Goal: Use online tool/utility: Utilize a website feature to perform a specific function

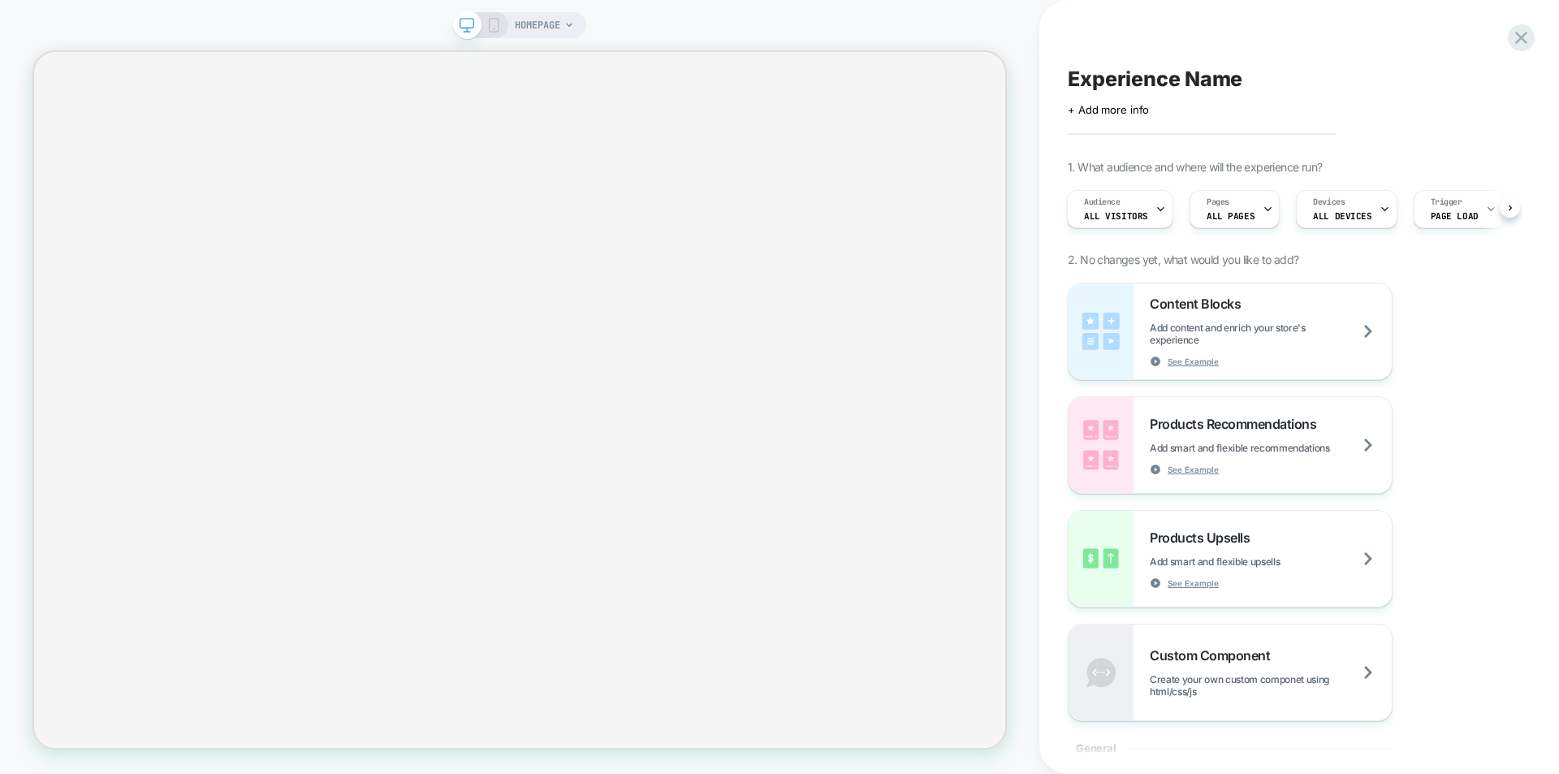
scroll to position [0, 2]
click at [1507, 380] on div "Content Blocks Add content and enrich your store's experience See Example Produ…" at bounding box center [1291, 502] width 447 height 438
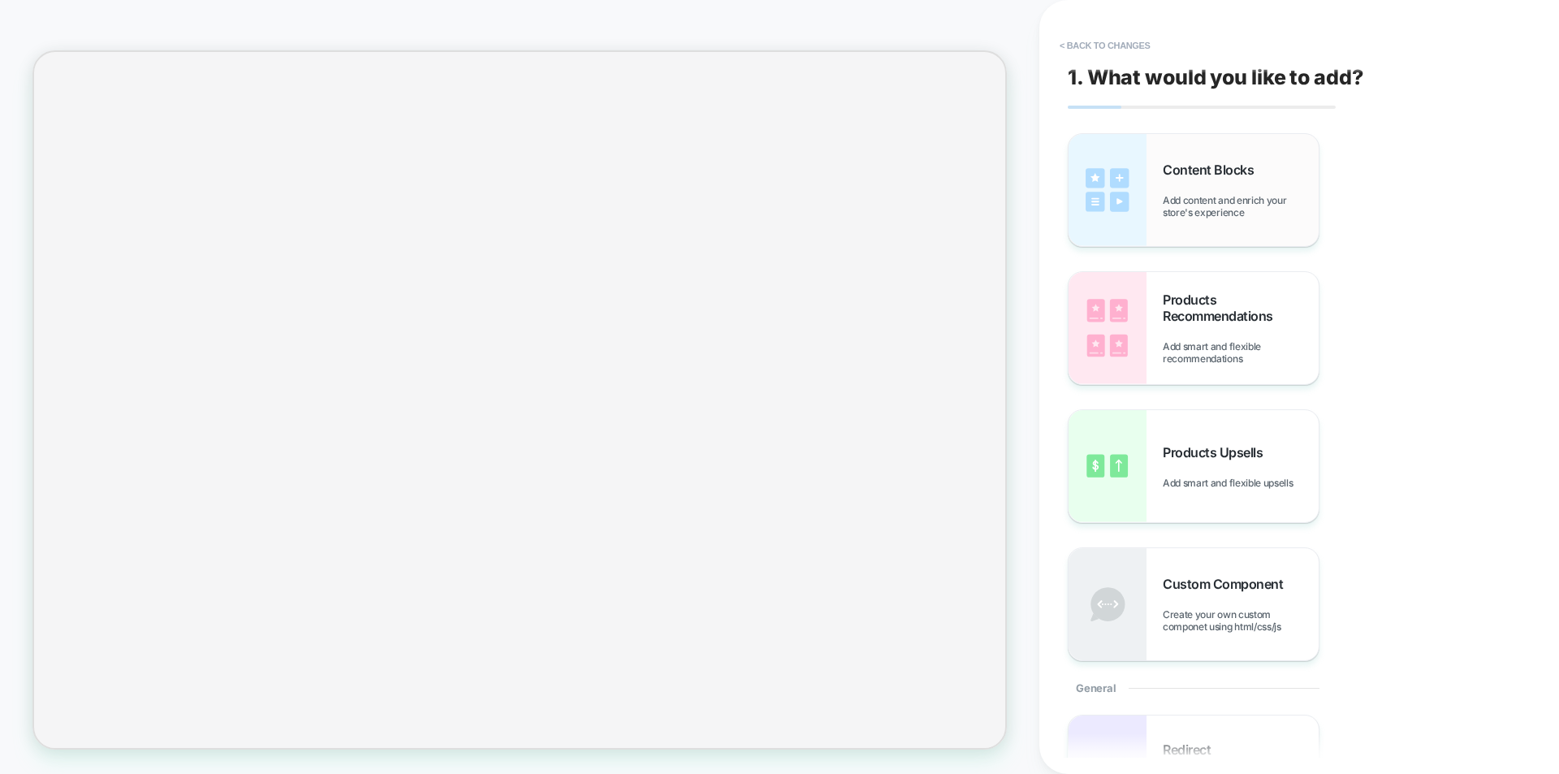
click at [1258, 177] on span "Content Blocks" at bounding box center [1212, 170] width 99 height 16
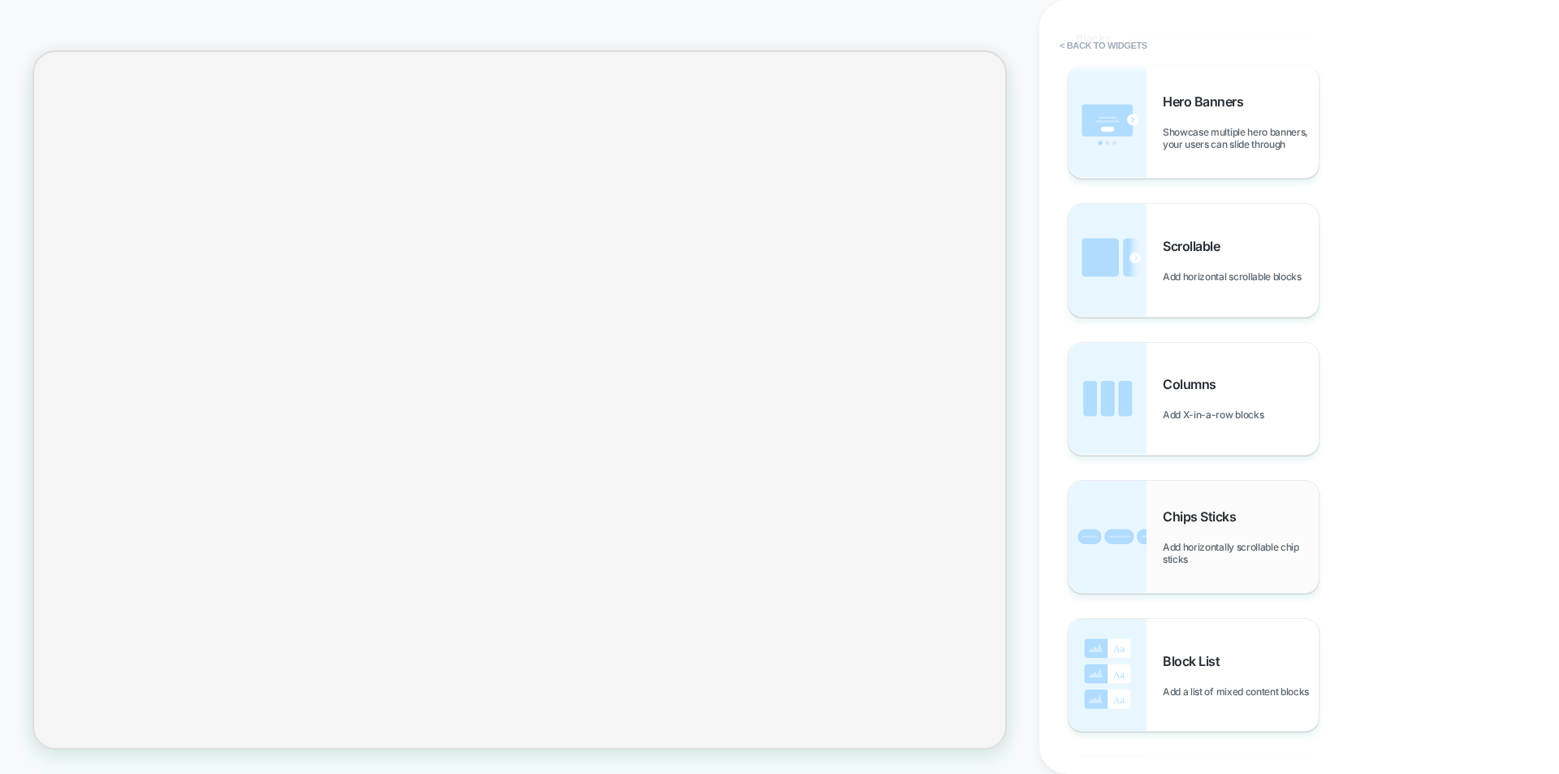
scroll to position [487, 0]
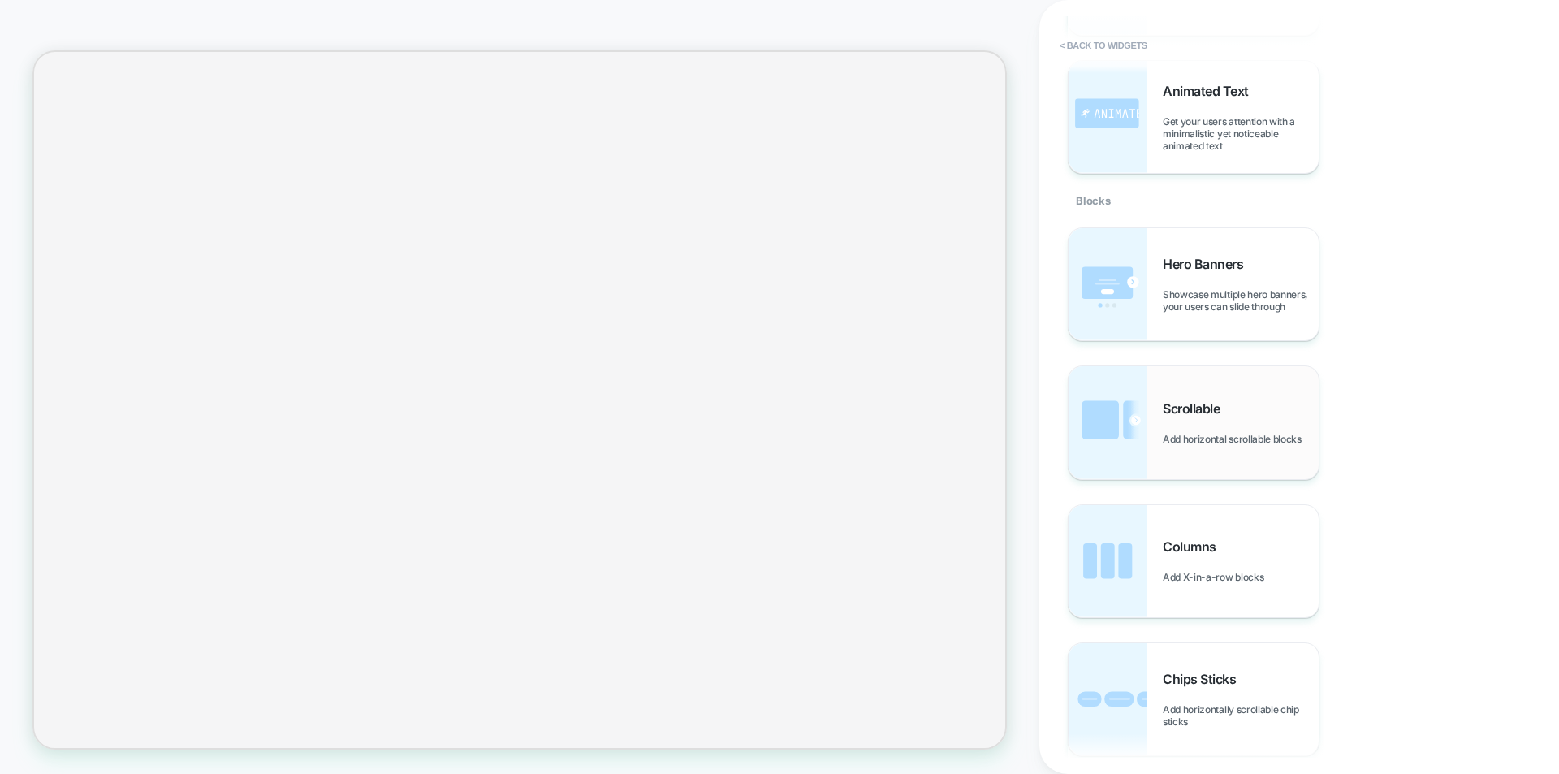
click at [1141, 428] on img at bounding box center [1107, 422] width 78 height 112
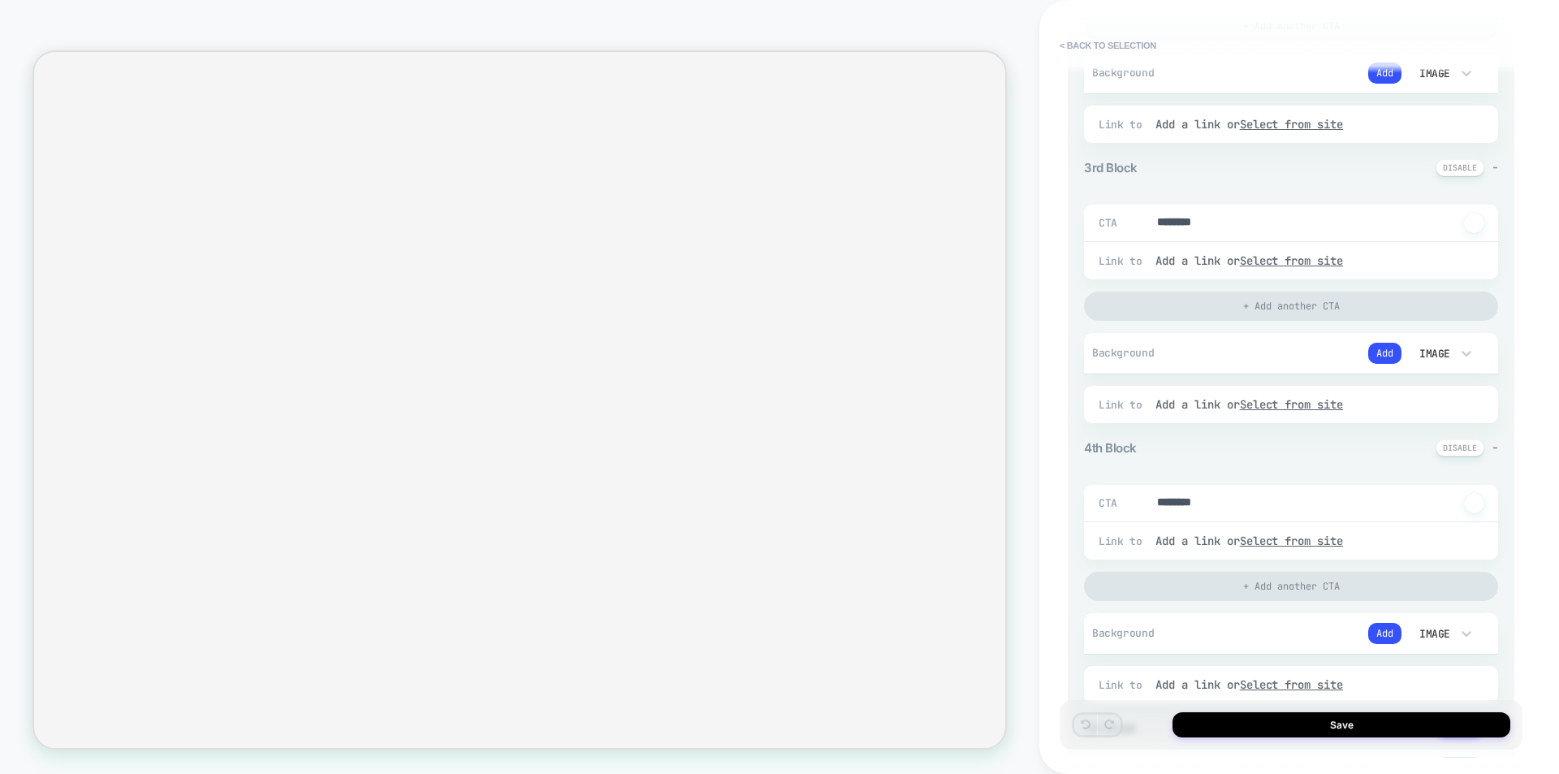
scroll to position [974, 0]
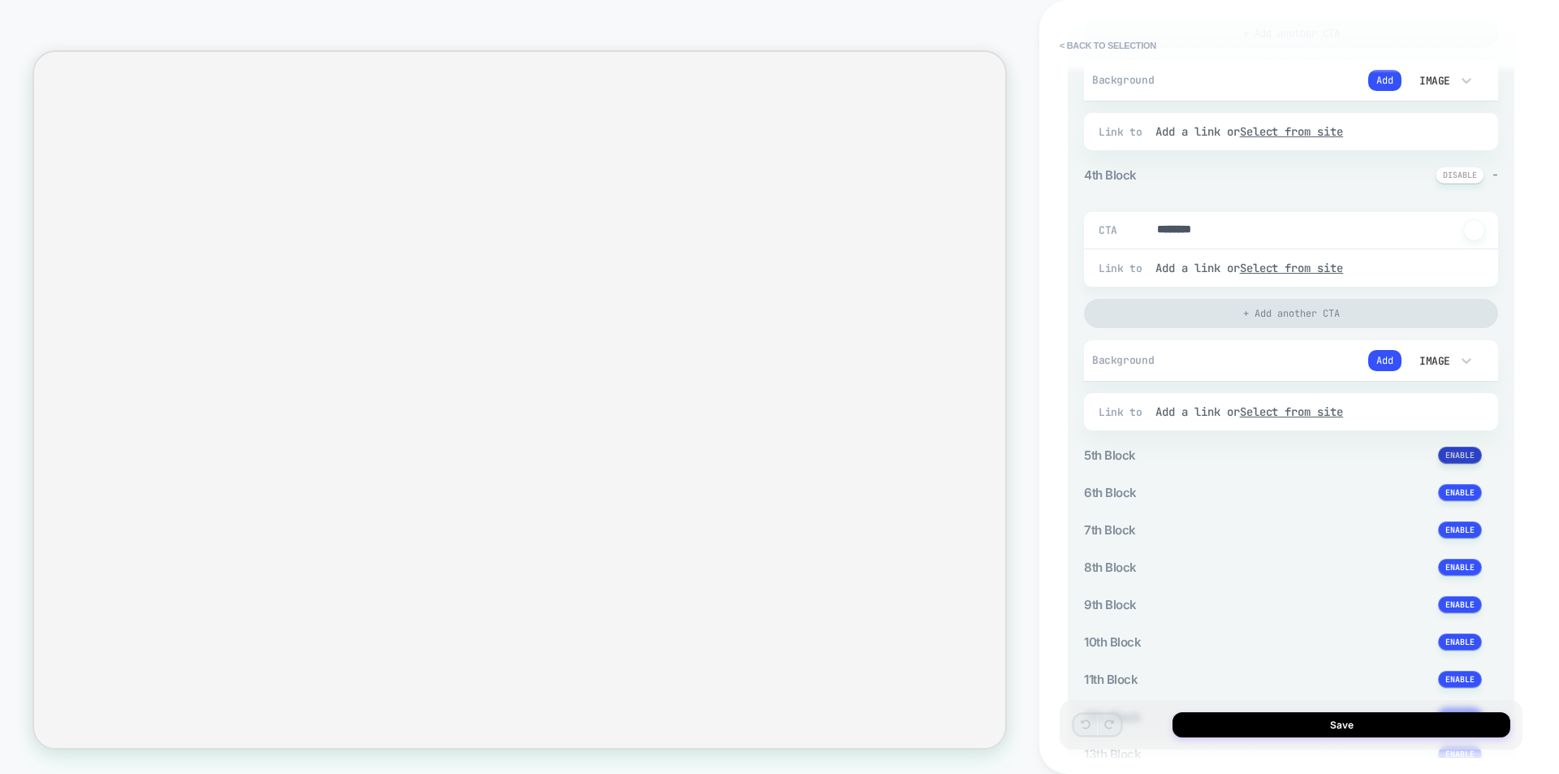
click at [1456, 450] on button at bounding box center [1460, 455] width 44 height 17
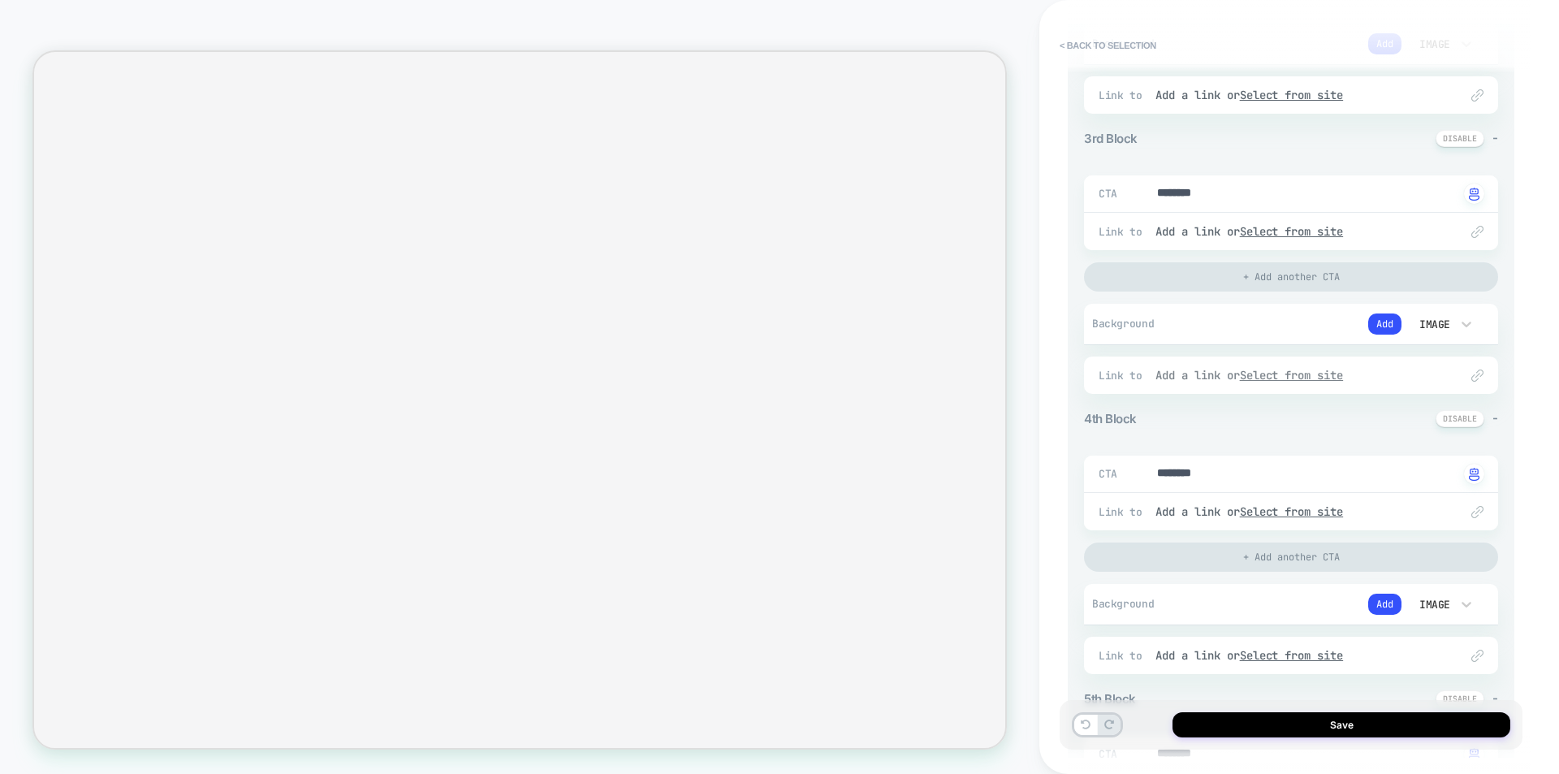
scroll to position [406, 0]
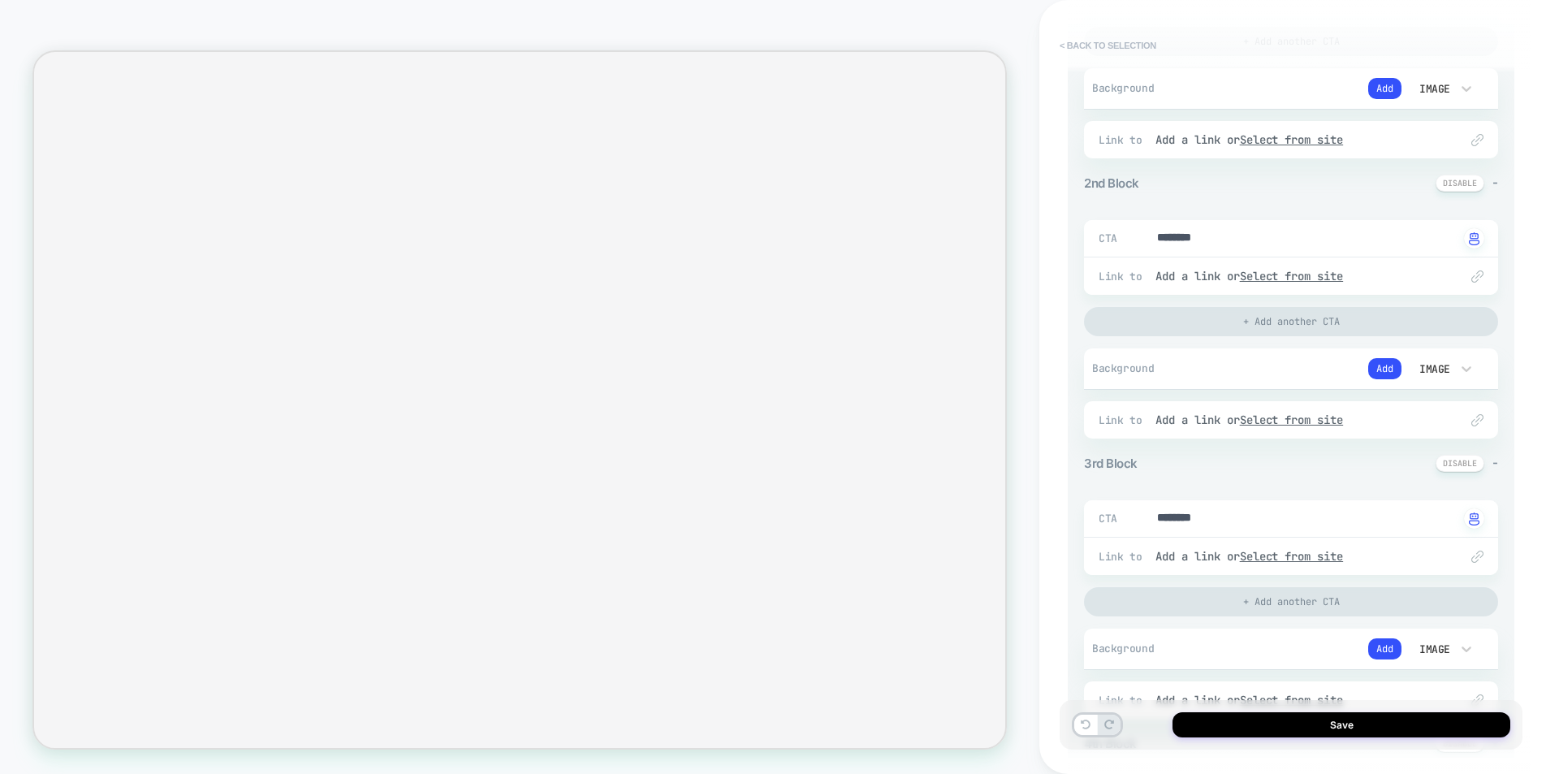
click at [1096, 43] on button "< Back to selection" at bounding box center [1107, 45] width 113 height 26
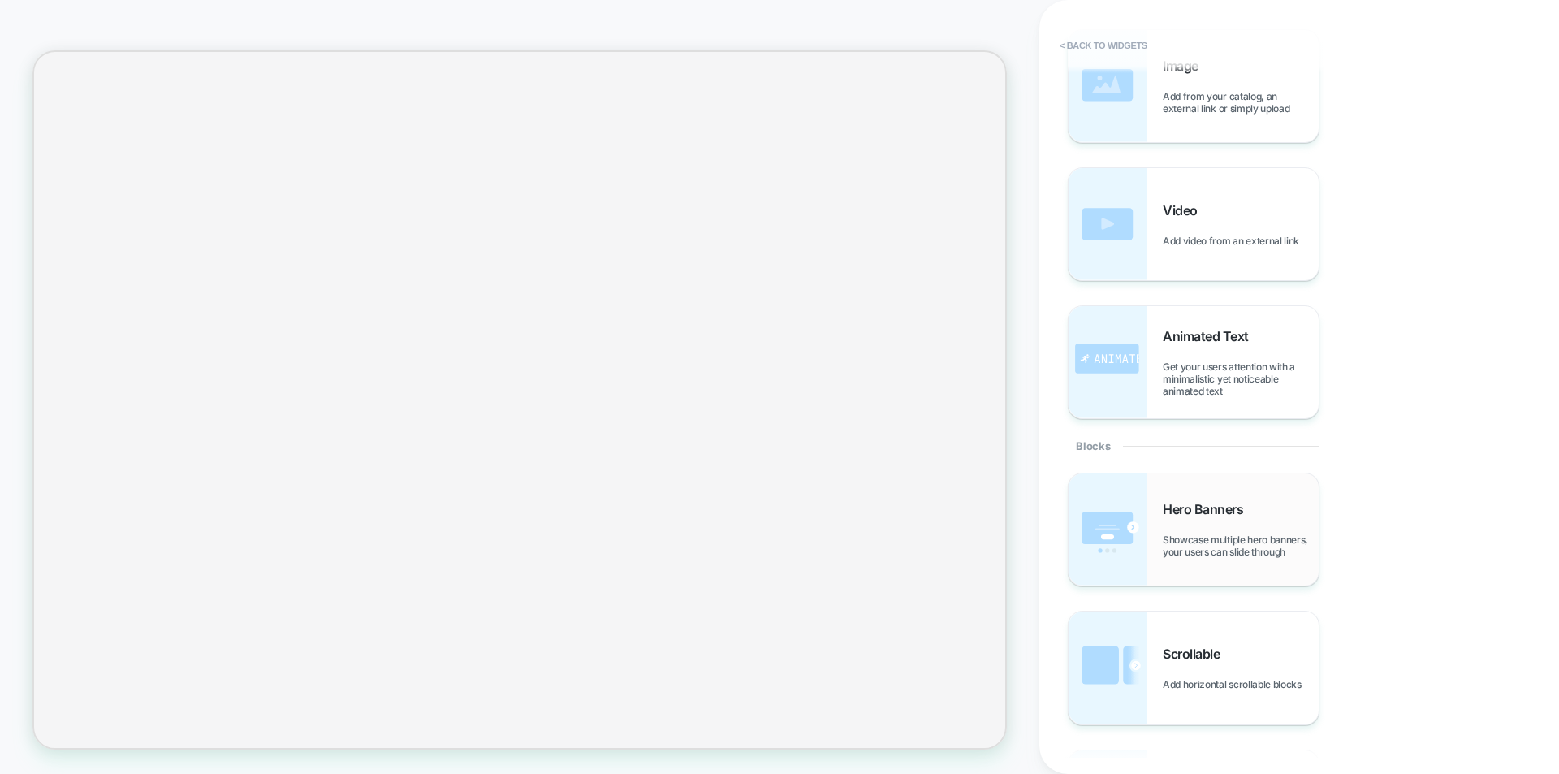
scroll to position [244, 0]
click at [1249, 503] on span "Hero Banners" at bounding box center [1207, 507] width 88 height 16
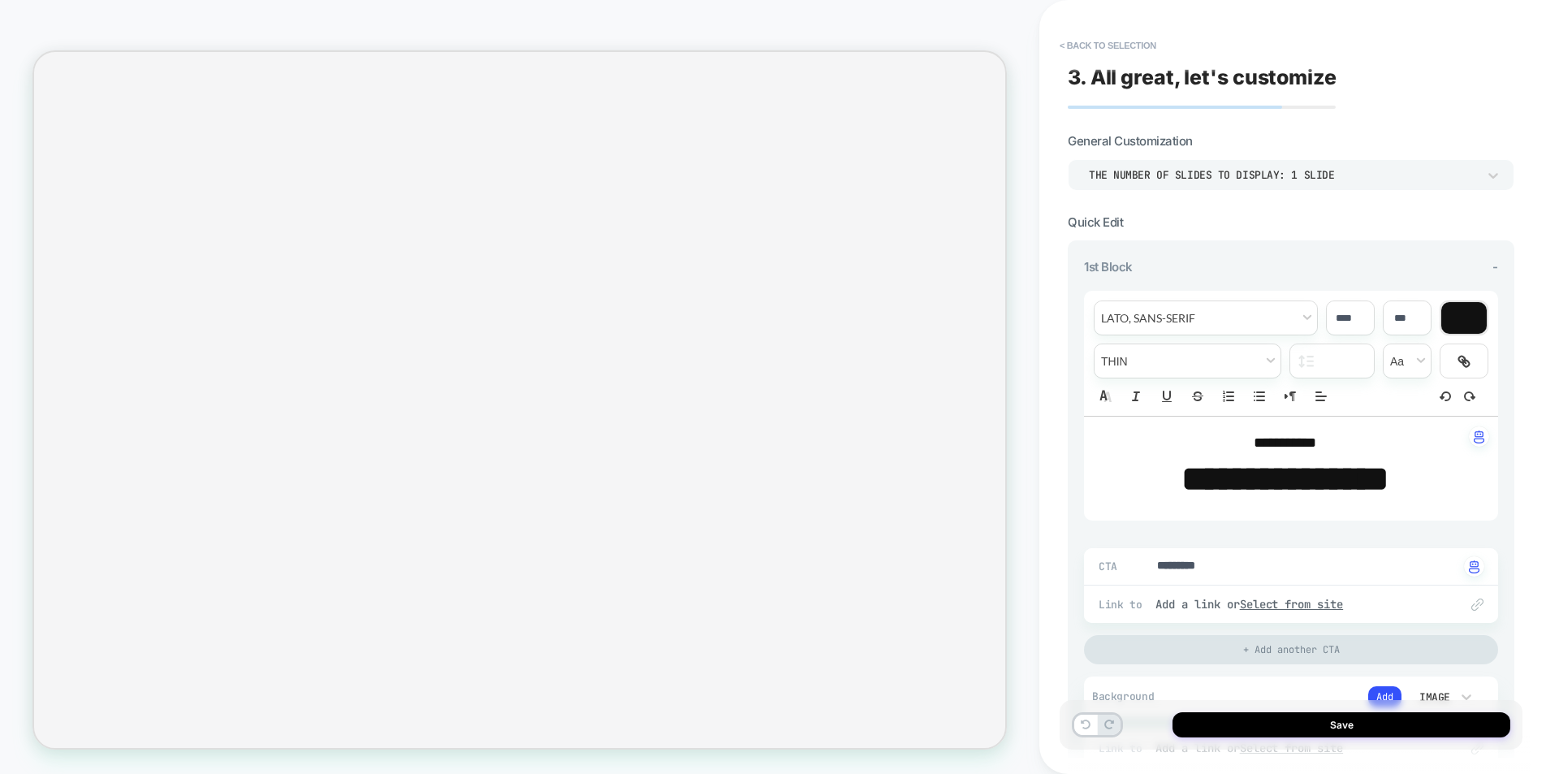
click at [1481, 170] on div "THE NUMBER OF SLIDES TO DISPLAY: 1 SLIDE" at bounding box center [1283, 174] width 404 height 17
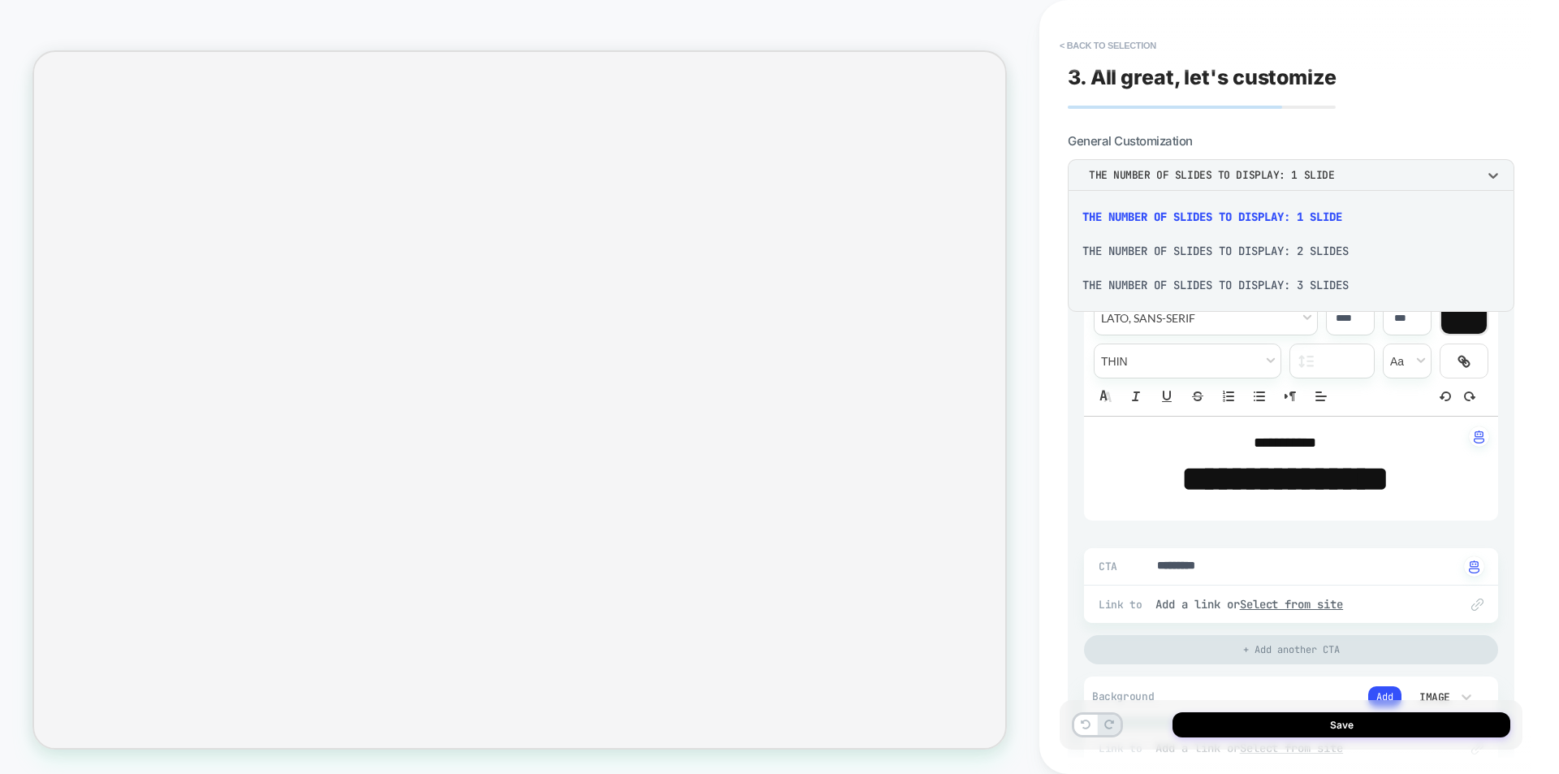
click at [1481, 170] on div at bounding box center [779, 387] width 1559 height 774
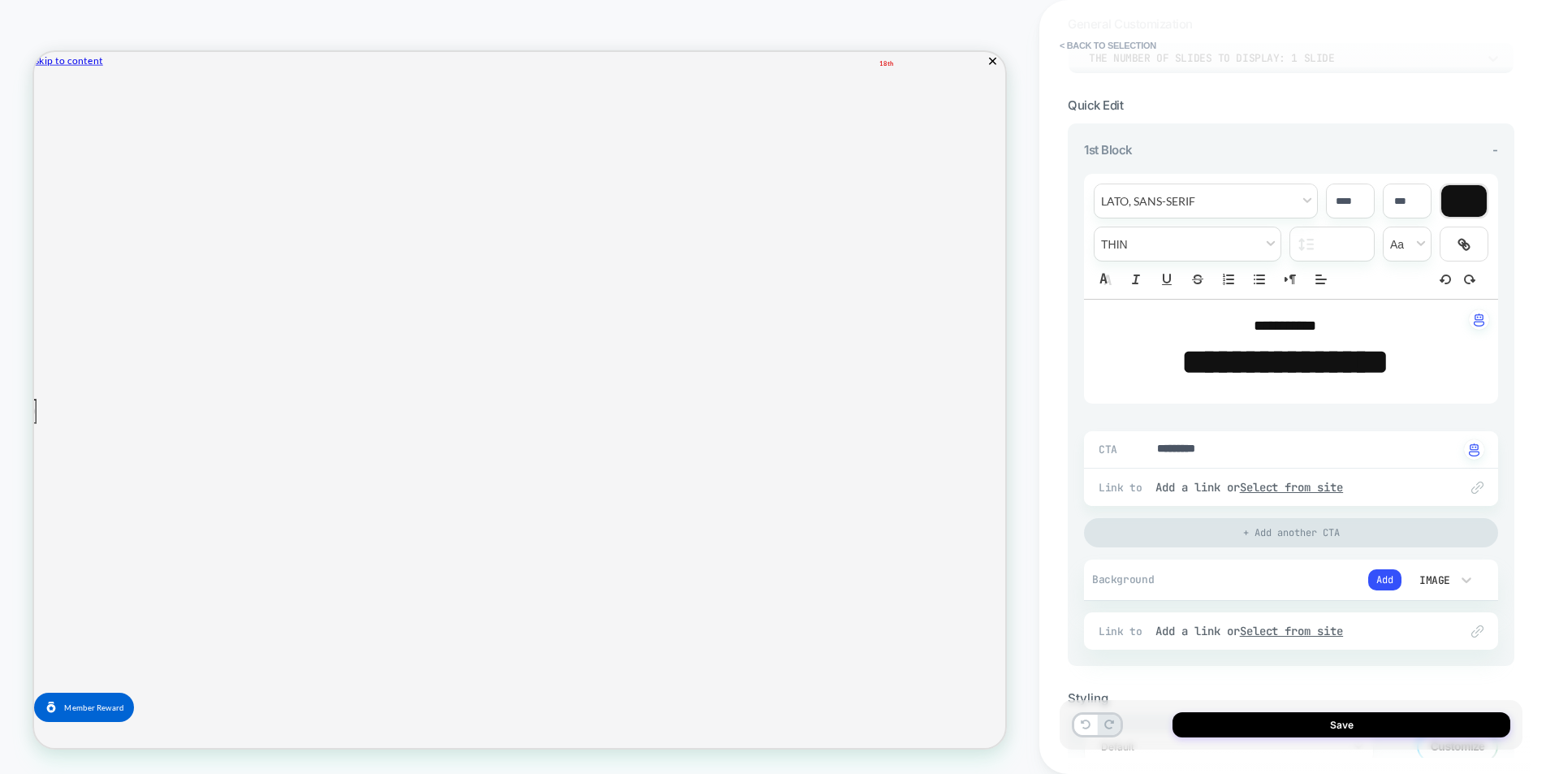
scroll to position [227, 0]
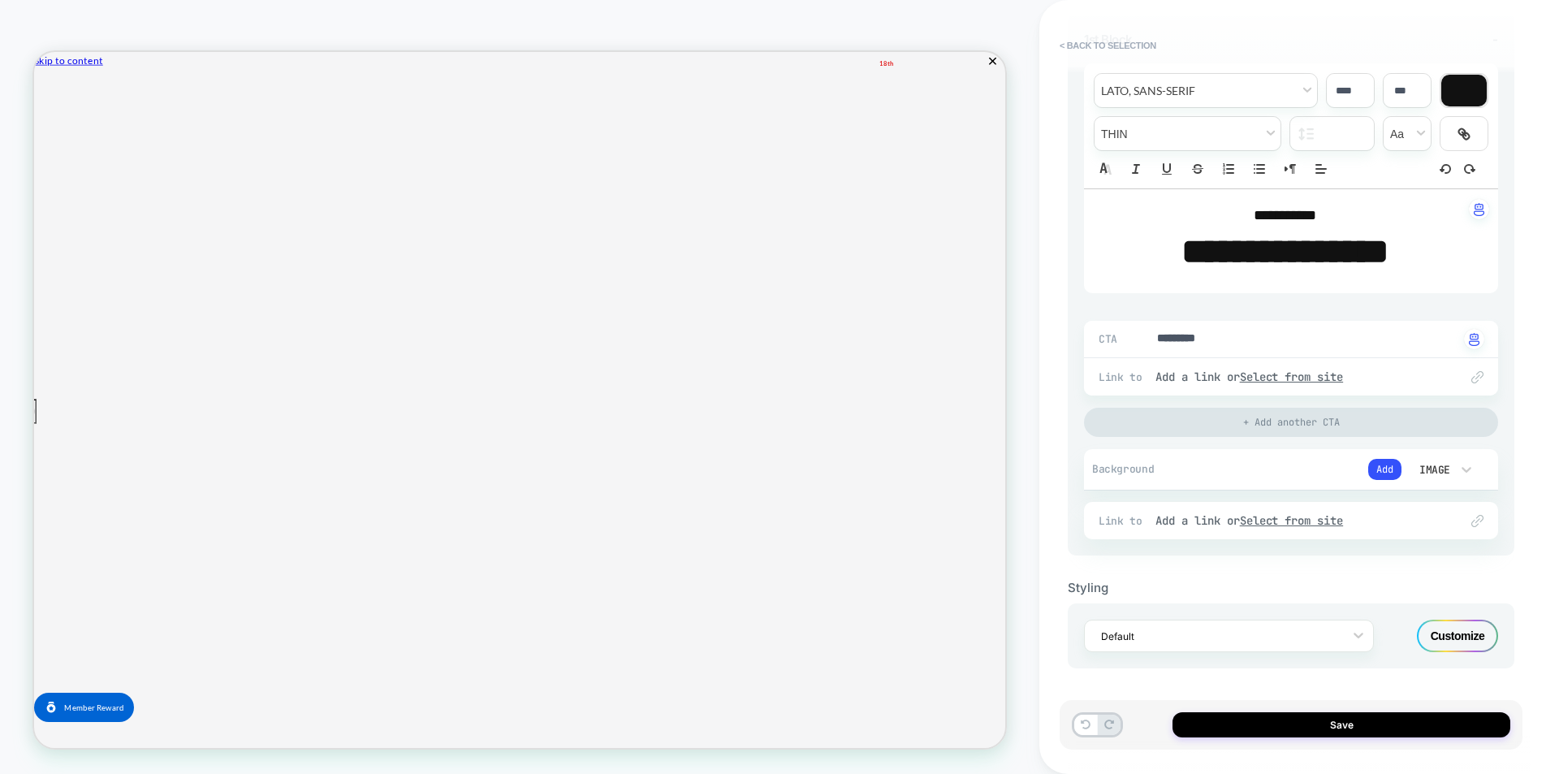
click at [1366, 465] on div "Add" at bounding box center [1297, 469] width 205 height 24
click at [1384, 468] on button "Add" at bounding box center [1384, 469] width 33 height 21
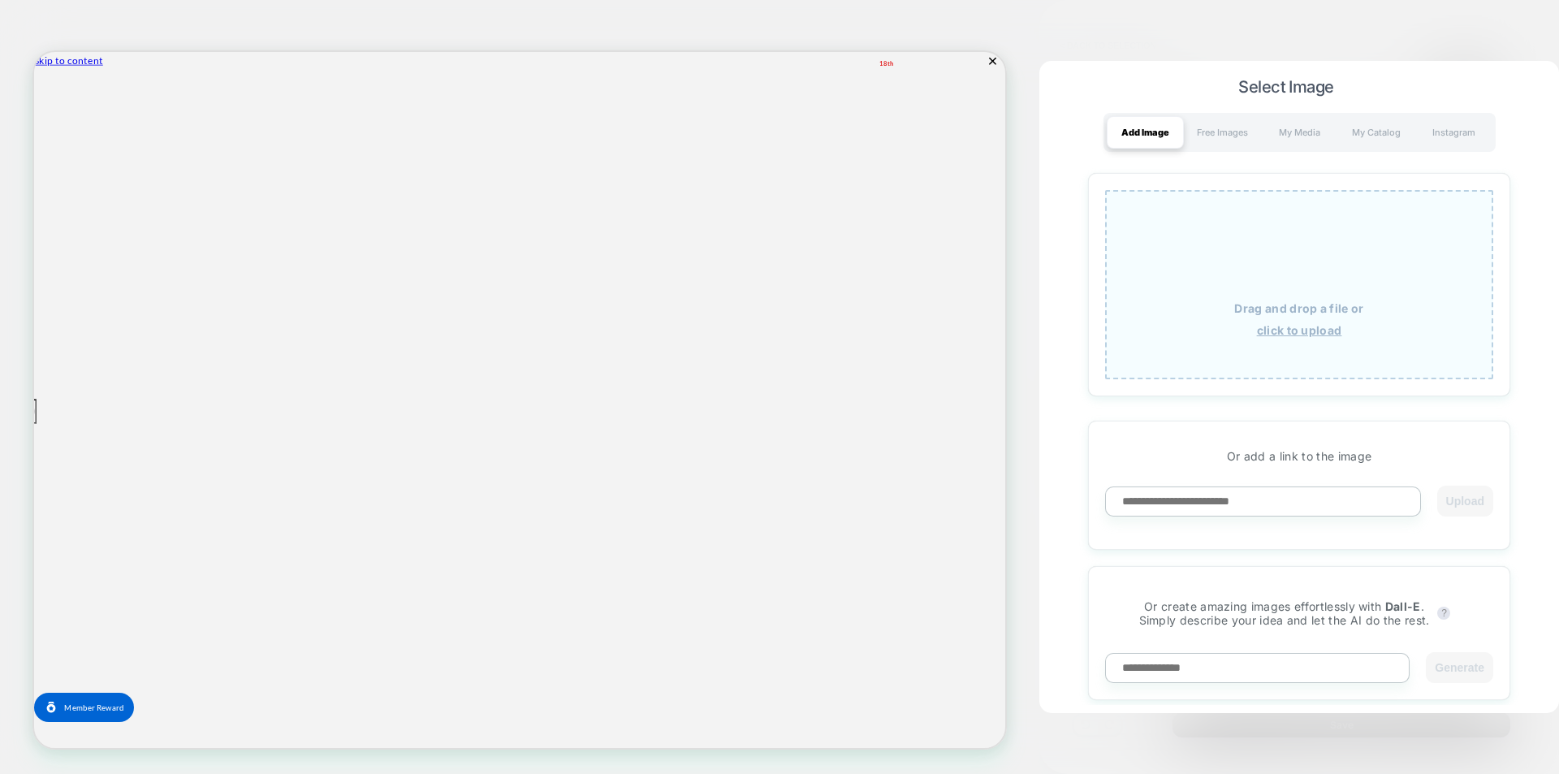
click at [1072, 84] on span "Select Image" at bounding box center [1286, 86] width 445 height 19
click at [1344, 35] on div at bounding box center [779, 387] width 1559 height 774
click at [1525, 42] on div at bounding box center [779, 387] width 1559 height 774
click at [1206, 127] on div "Free Images" at bounding box center [1222, 132] width 77 height 32
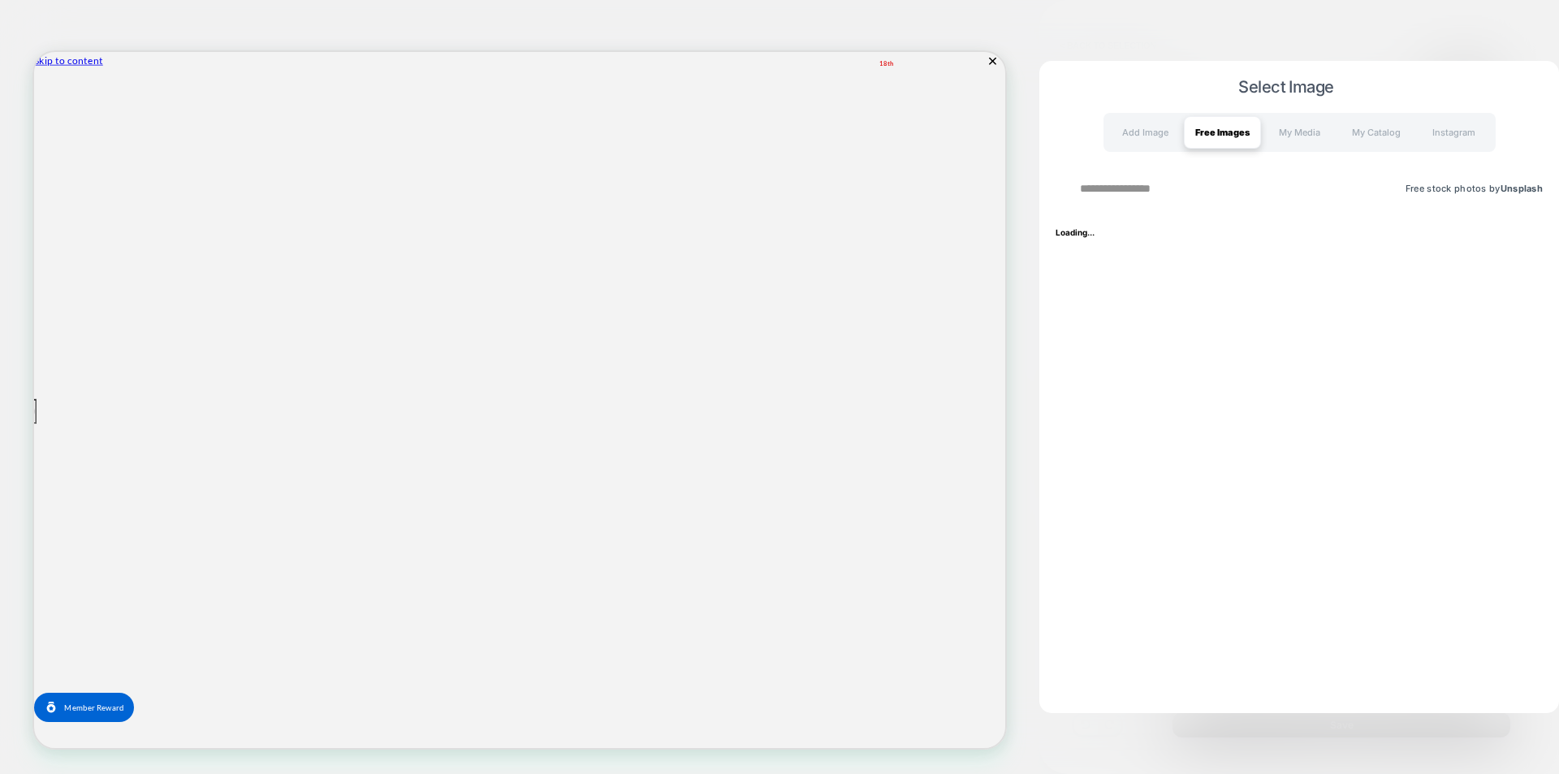
click at [1071, 43] on div at bounding box center [779, 387] width 1559 height 774
click at [1133, 124] on div "Add Image" at bounding box center [1145, 132] width 77 height 32
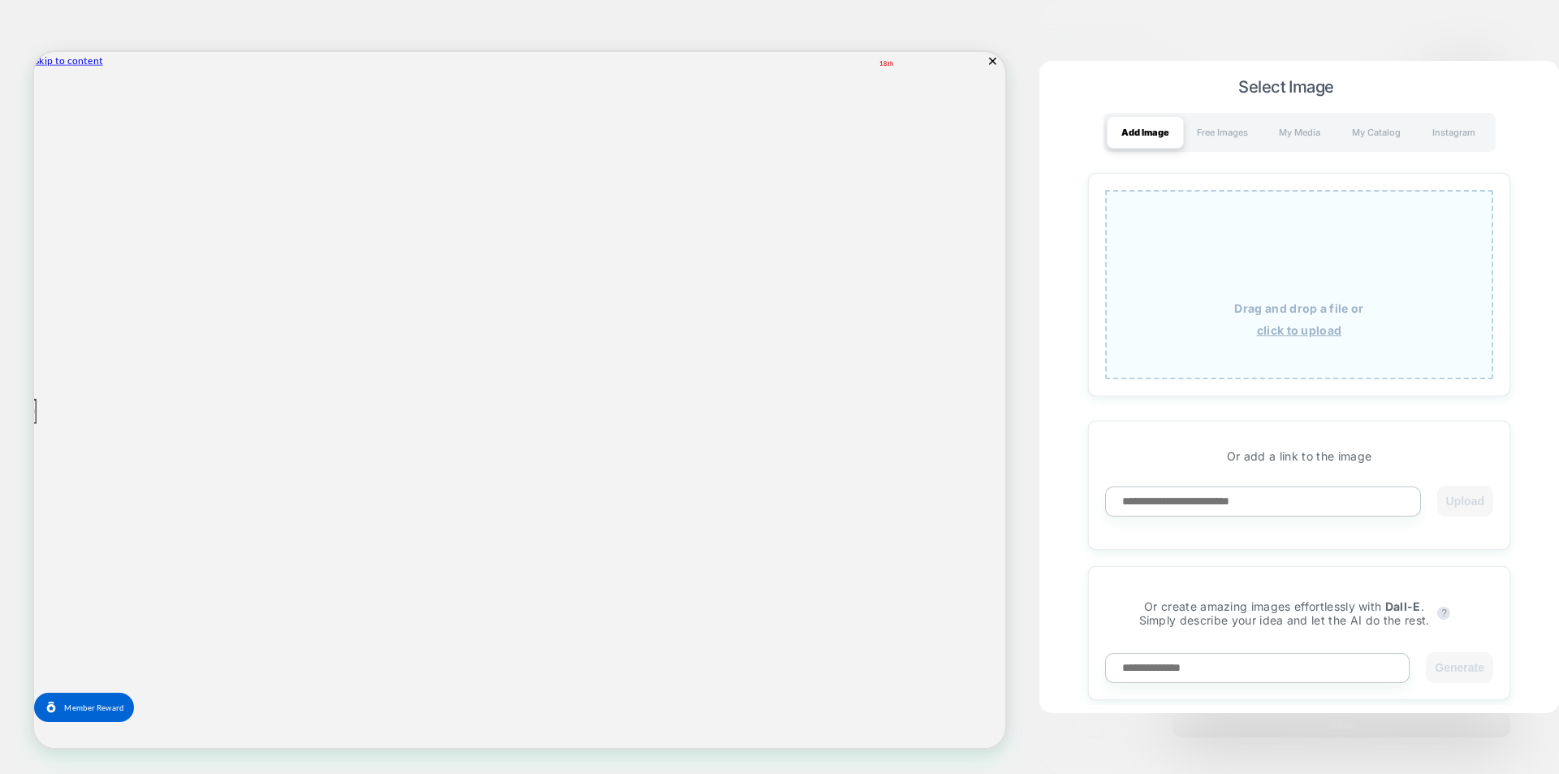
click at [1088, 36] on div at bounding box center [779, 387] width 1559 height 774
click at [1427, 7] on div at bounding box center [779, 387] width 1559 height 774
click at [1520, 89] on img at bounding box center [1521, 87] width 16 height 16
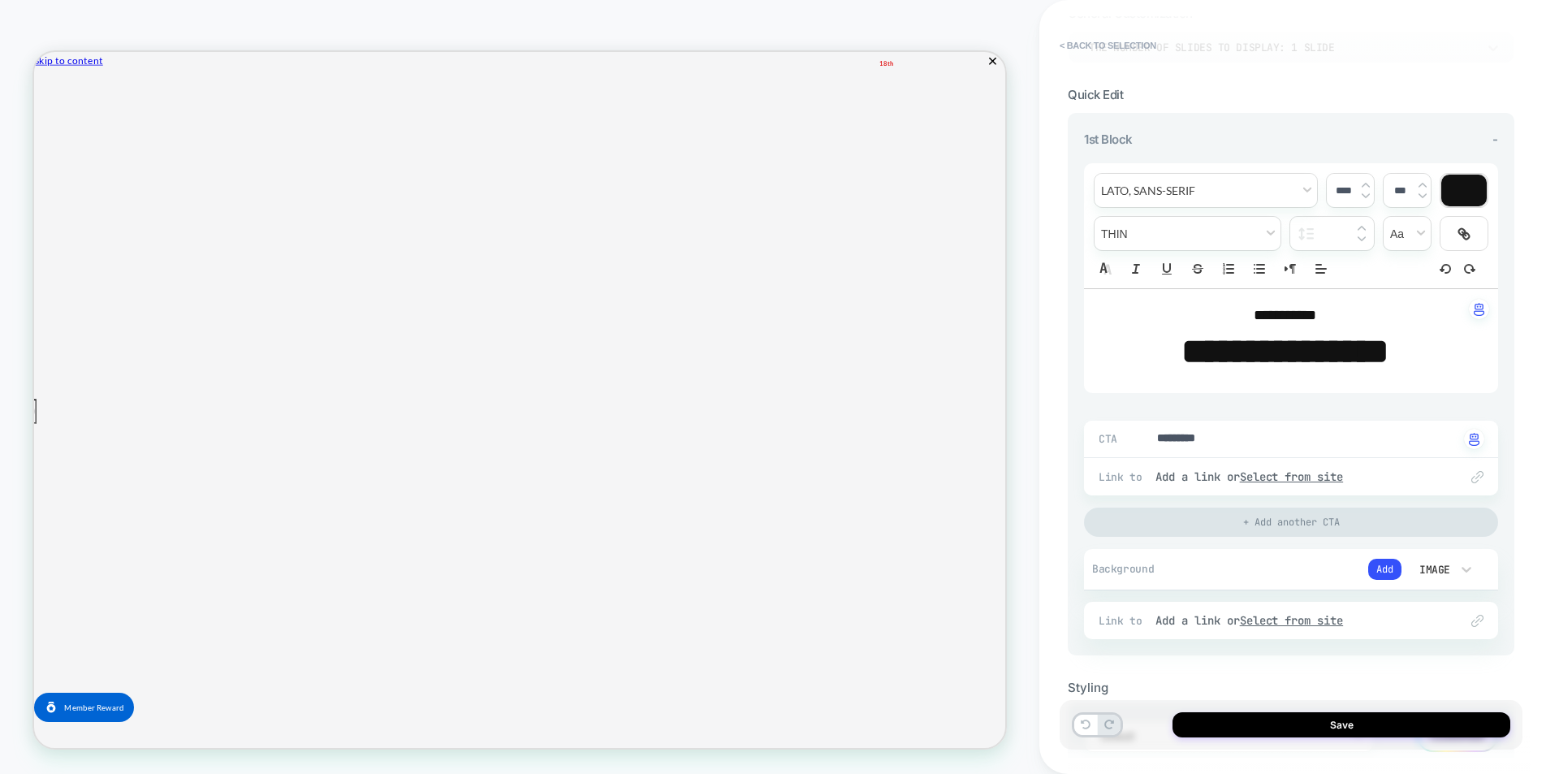
scroll to position [0, 0]
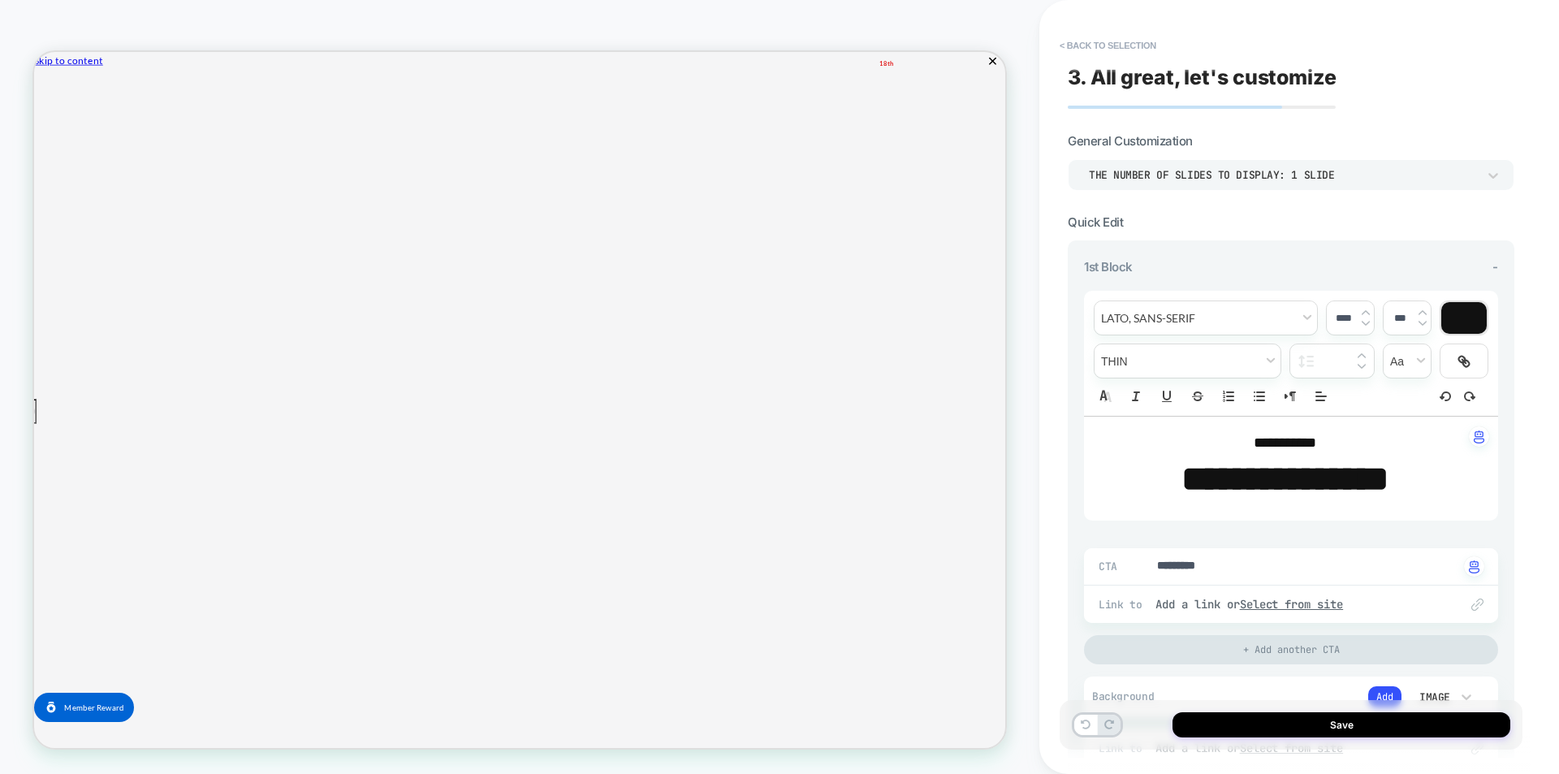
click at [1492, 267] on span "-" at bounding box center [1495, 266] width 6 height 15
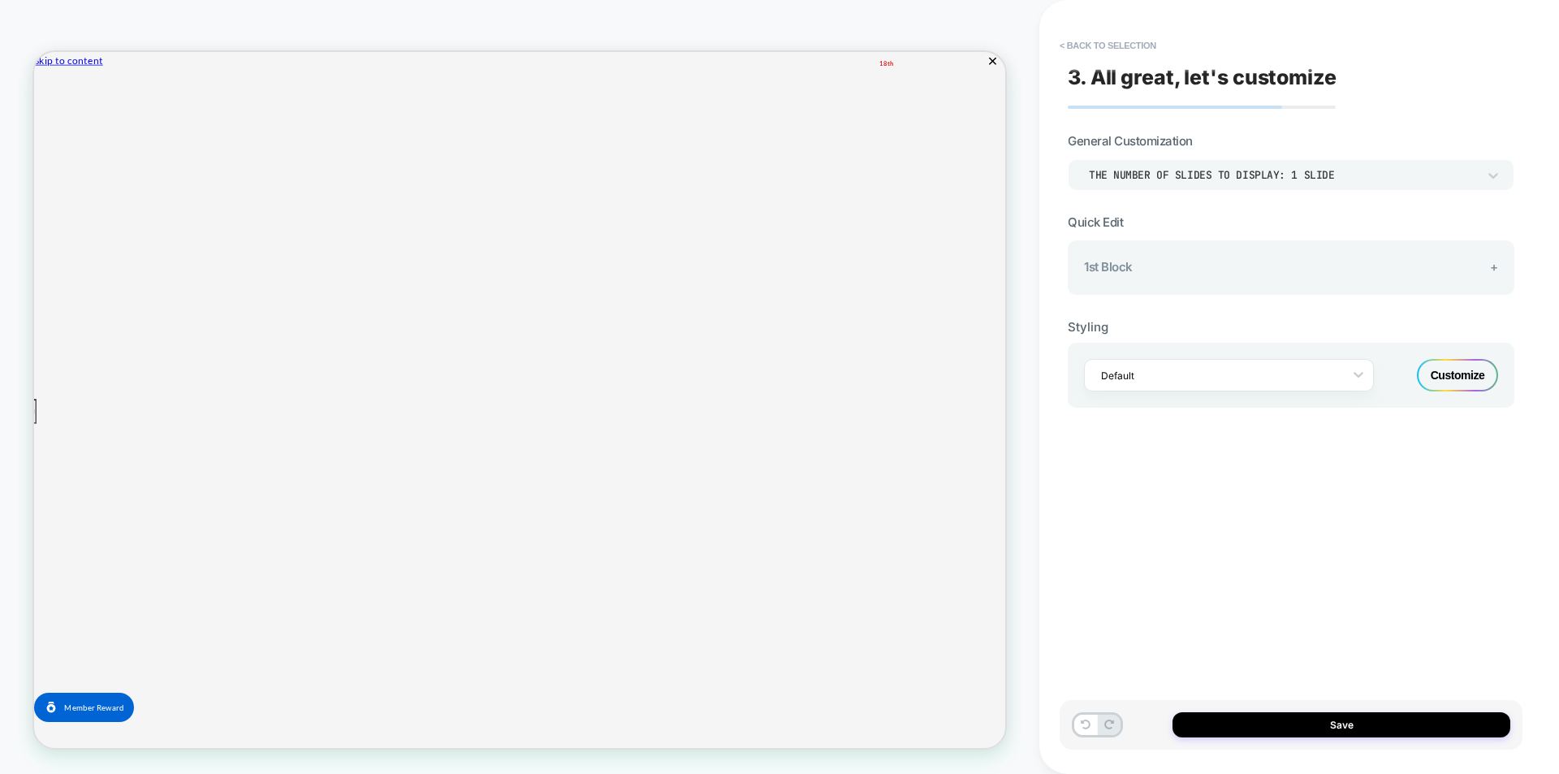
click at [1492, 267] on span "+" at bounding box center [1494, 266] width 8 height 15
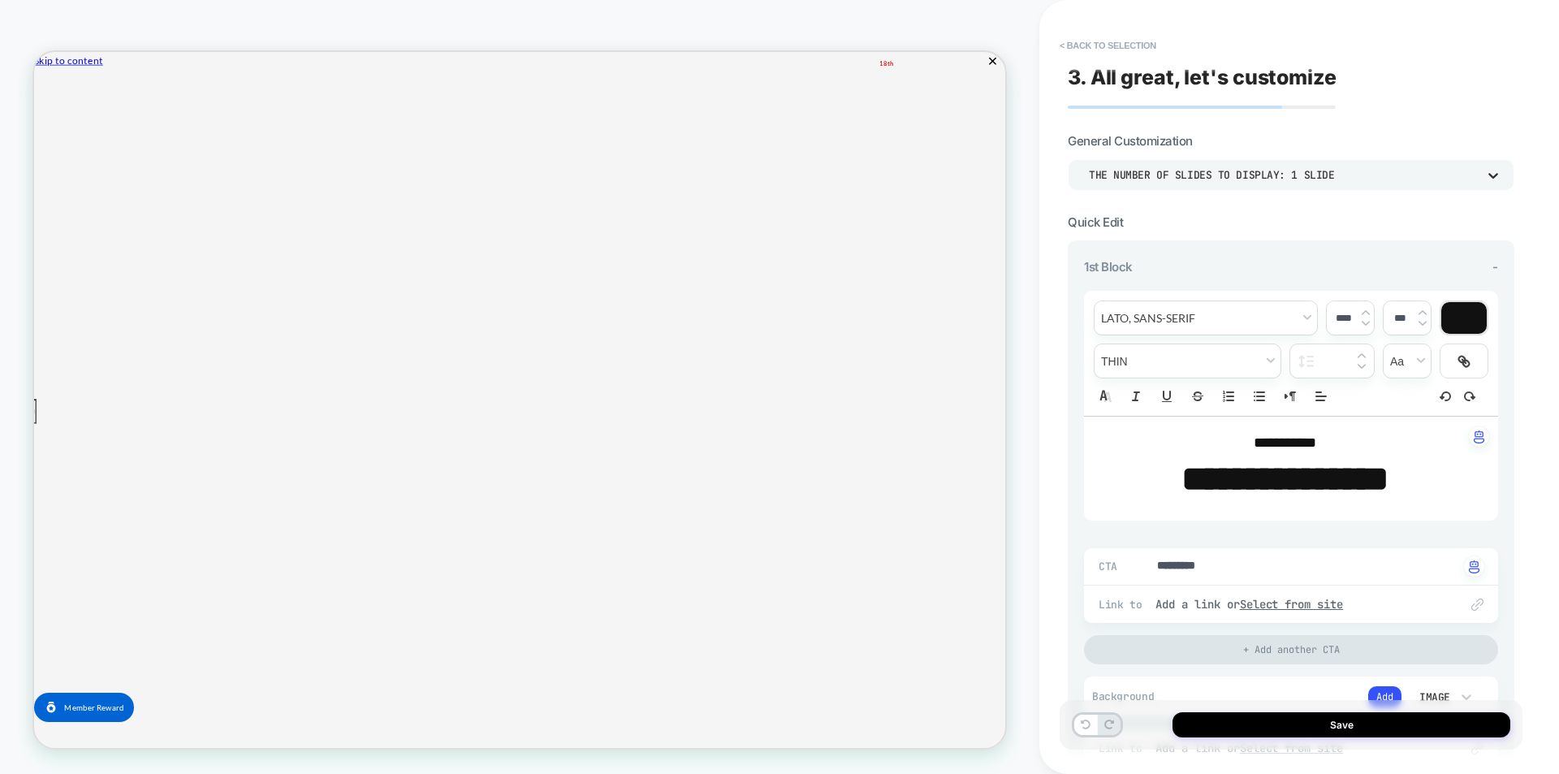
click at [1485, 171] on icon at bounding box center [1493, 175] width 16 height 16
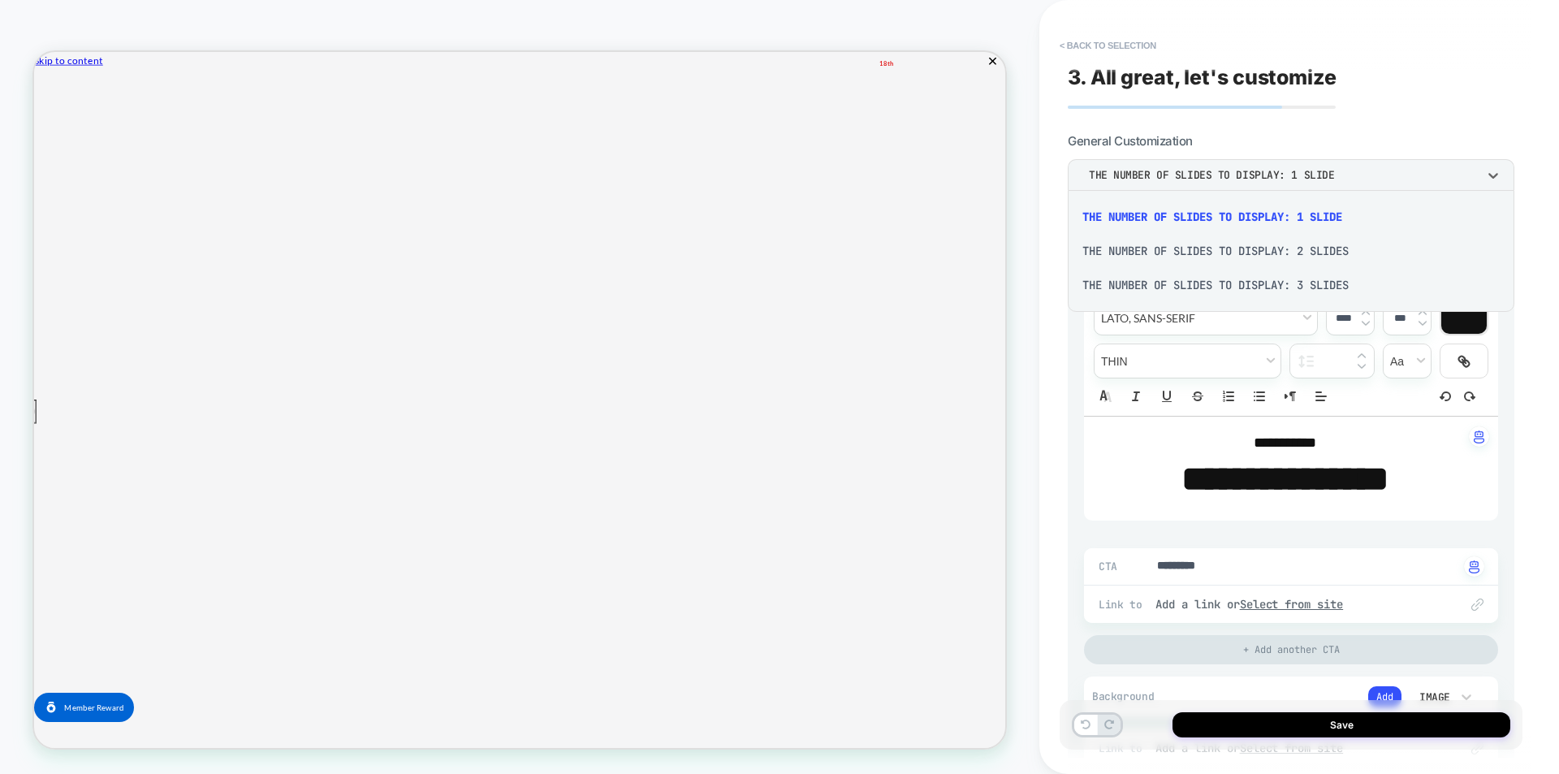
click at [1344, 286] on div "THE NUMBER OF SLIDES TO DISPLAY: 3 SLIDES" at bounding box center [1291, 285] width 434 height 34
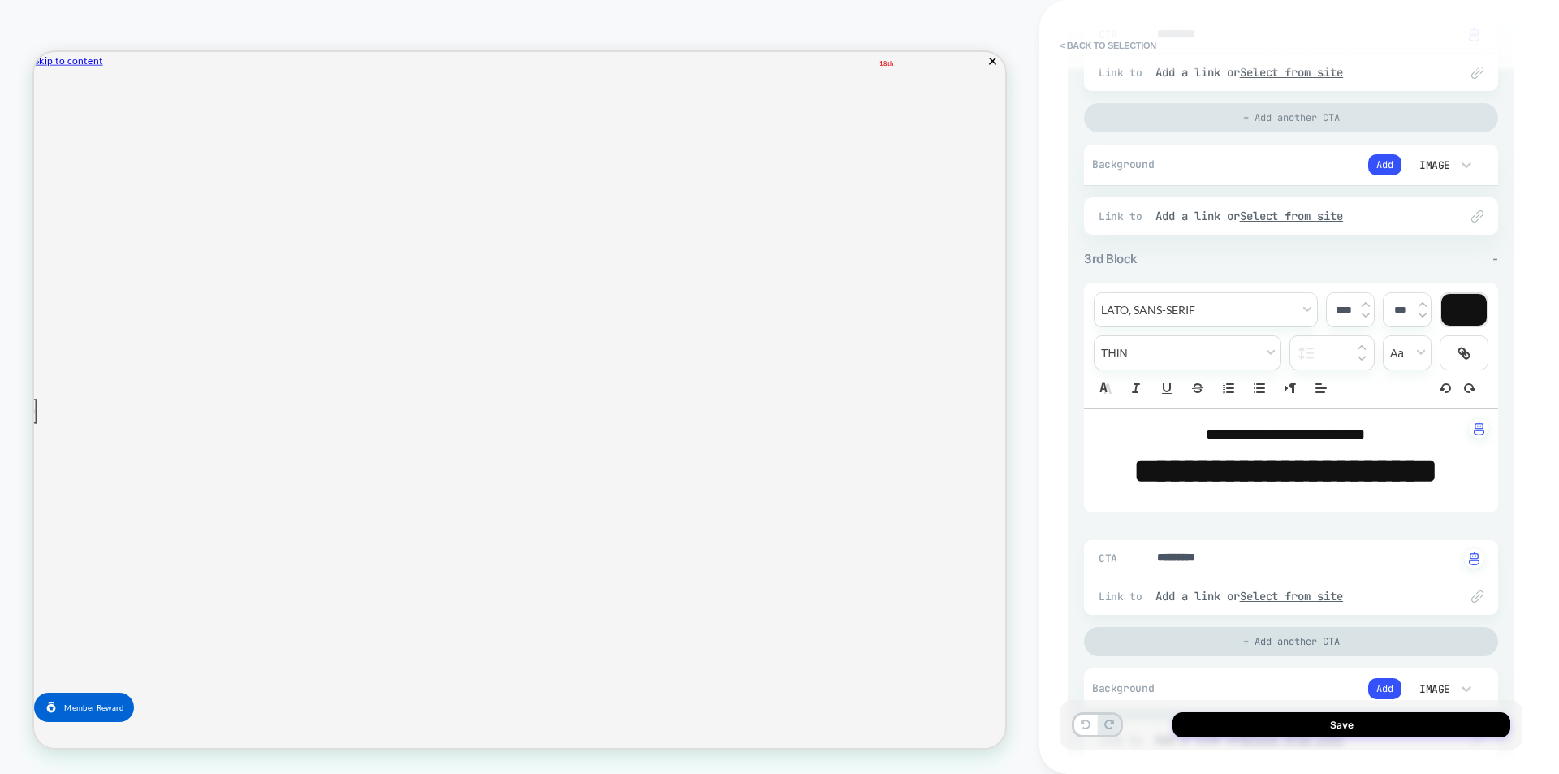
scroll to position [1093, 0]
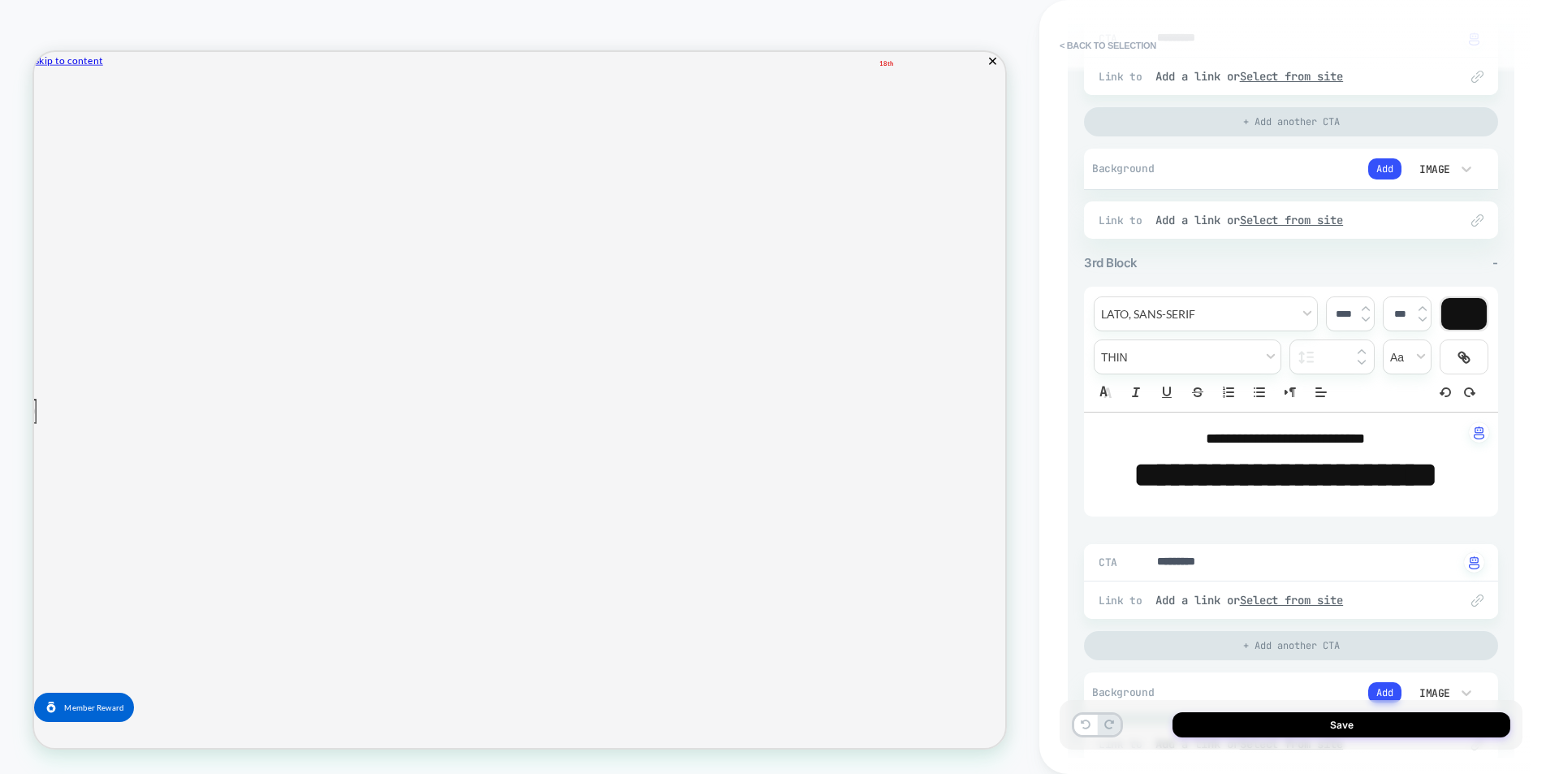
click at [1487, 270] on div "3rd Block -" at bounding box center [1291, 262] width 414 height 15
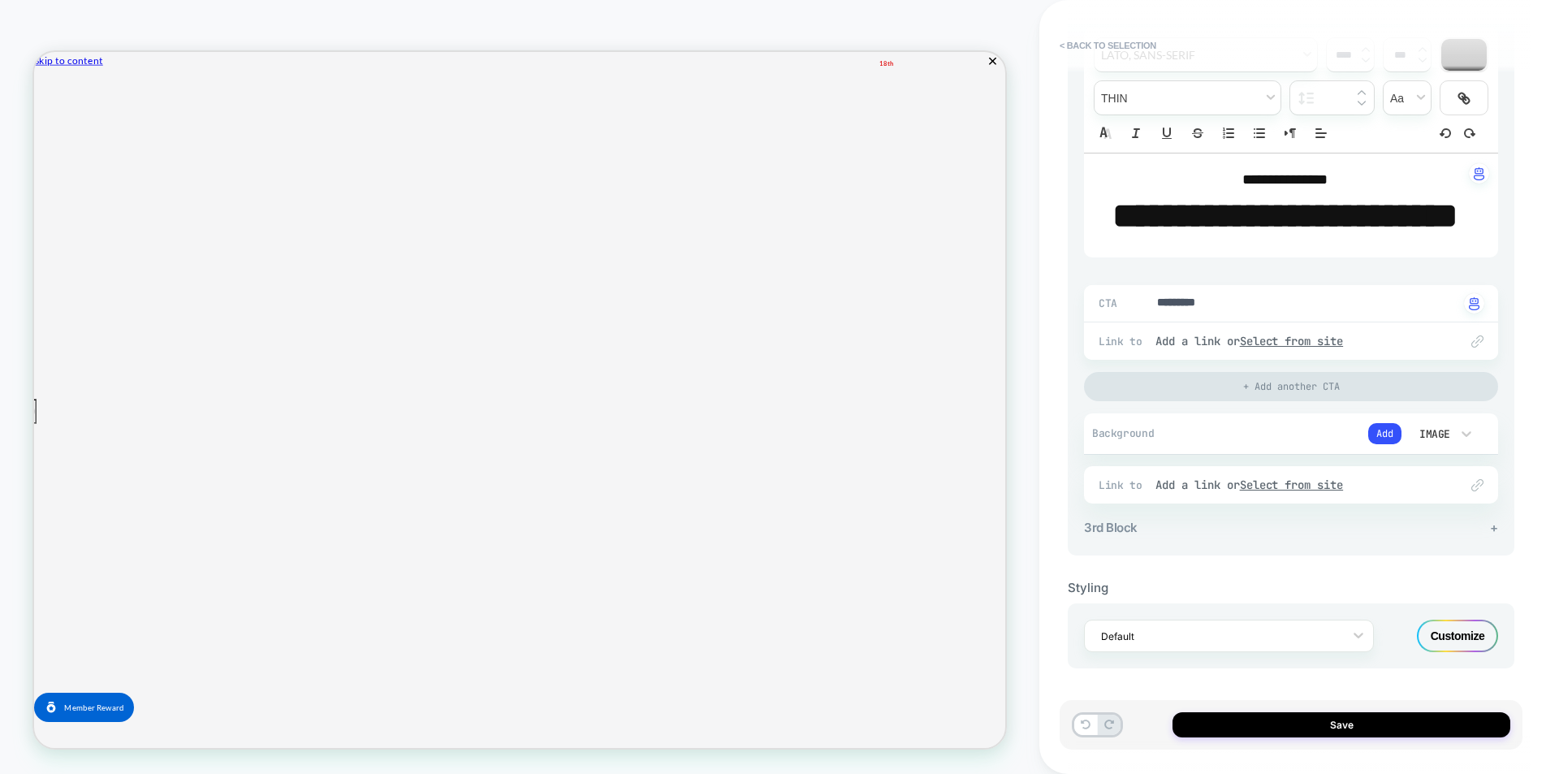
scroll to position [879, 0]
click at [1493, 527] on span "+" at bounding box center [1494, 527] width 8 height 15
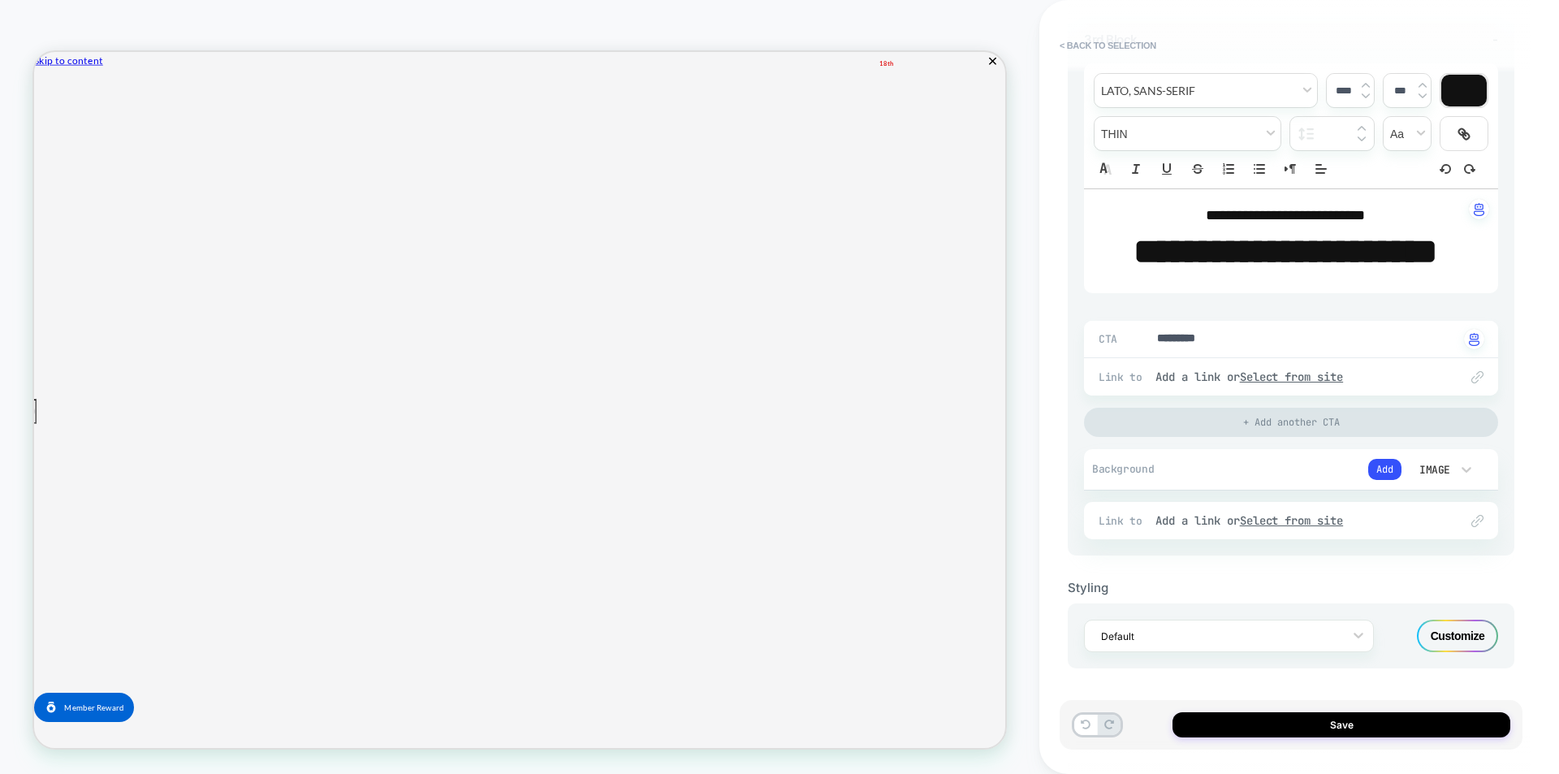
scroll to position [1417, 0]
click at [1456, 643] on div "Customize" at bounding box center [1457, 635] width 81 height 32
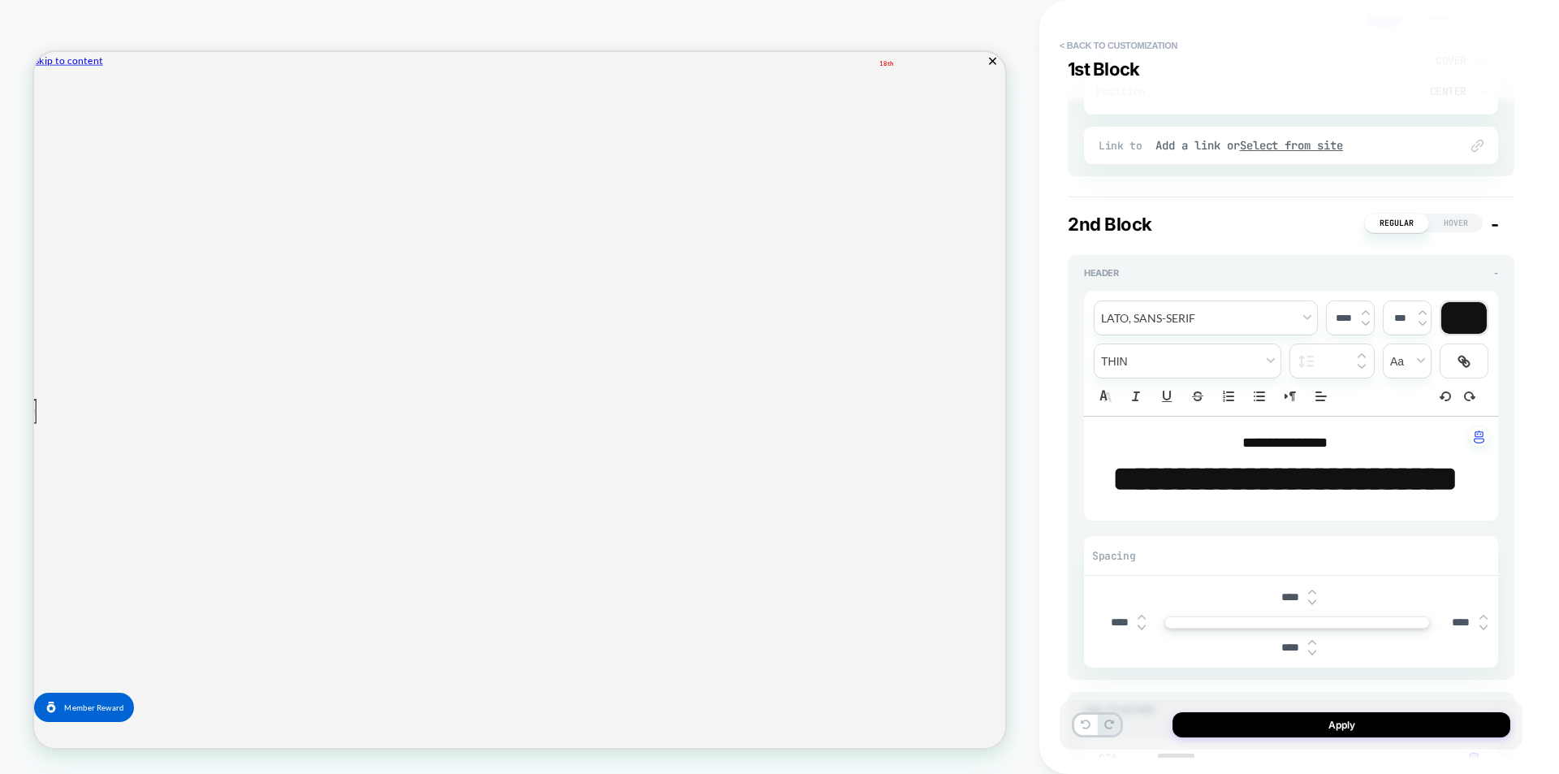
scroll to position [1494, 0]
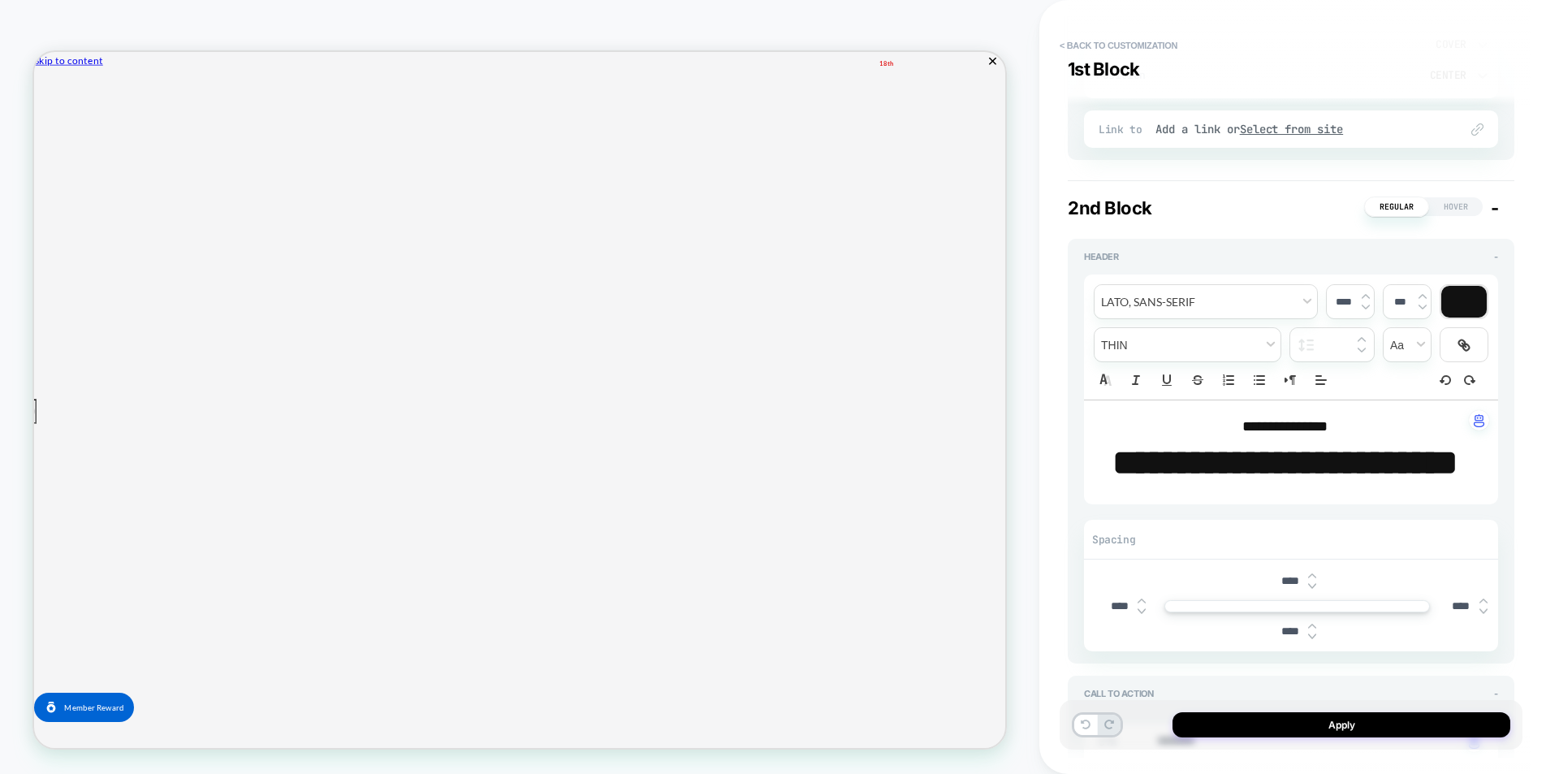
click at [1495, 201] on span "-" at bounding box center [1495, 207] width 8 height 21
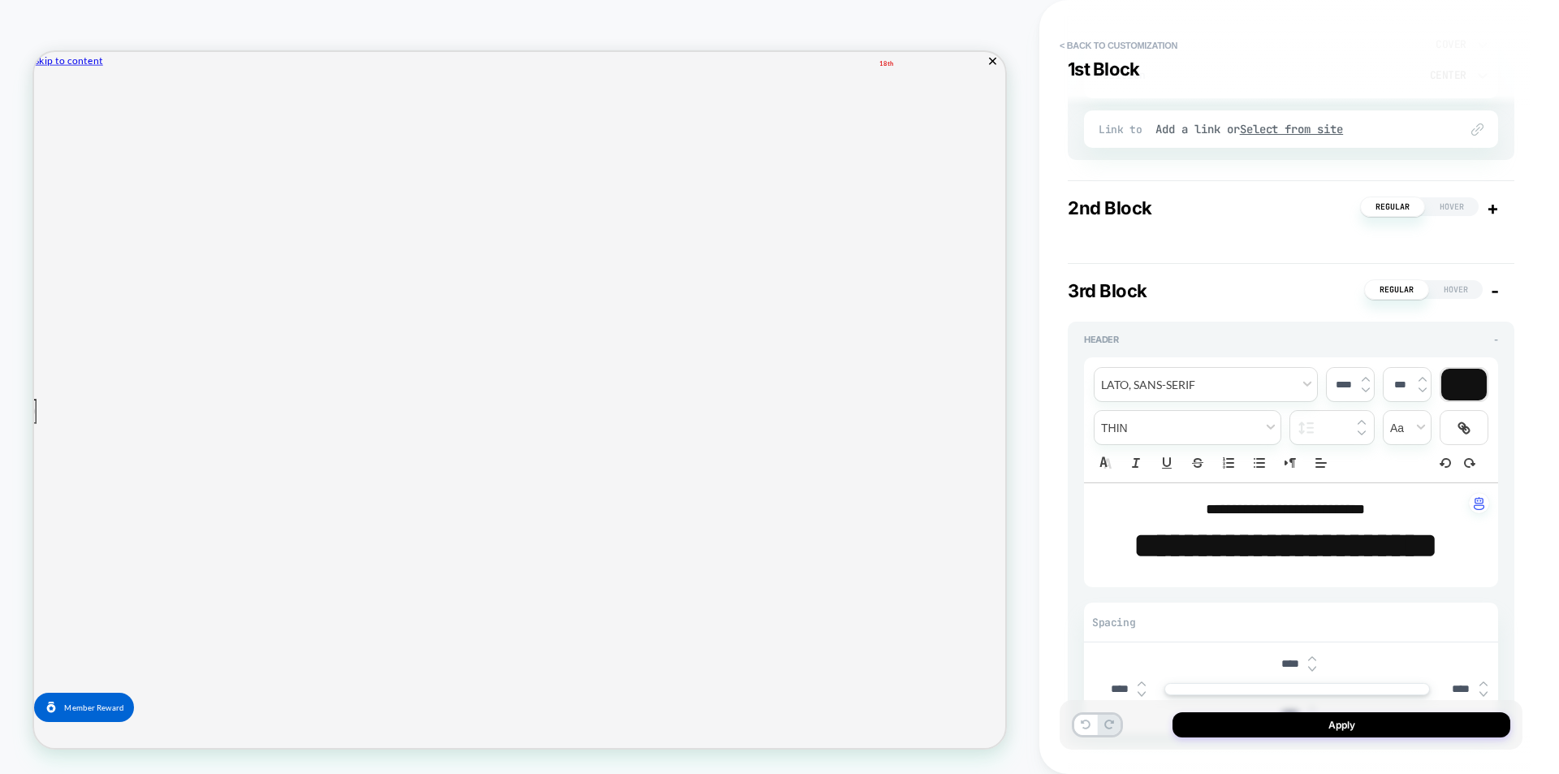
click at [1498, 287] on span "-" at bounding box center [1495, 290] width 8 height 21
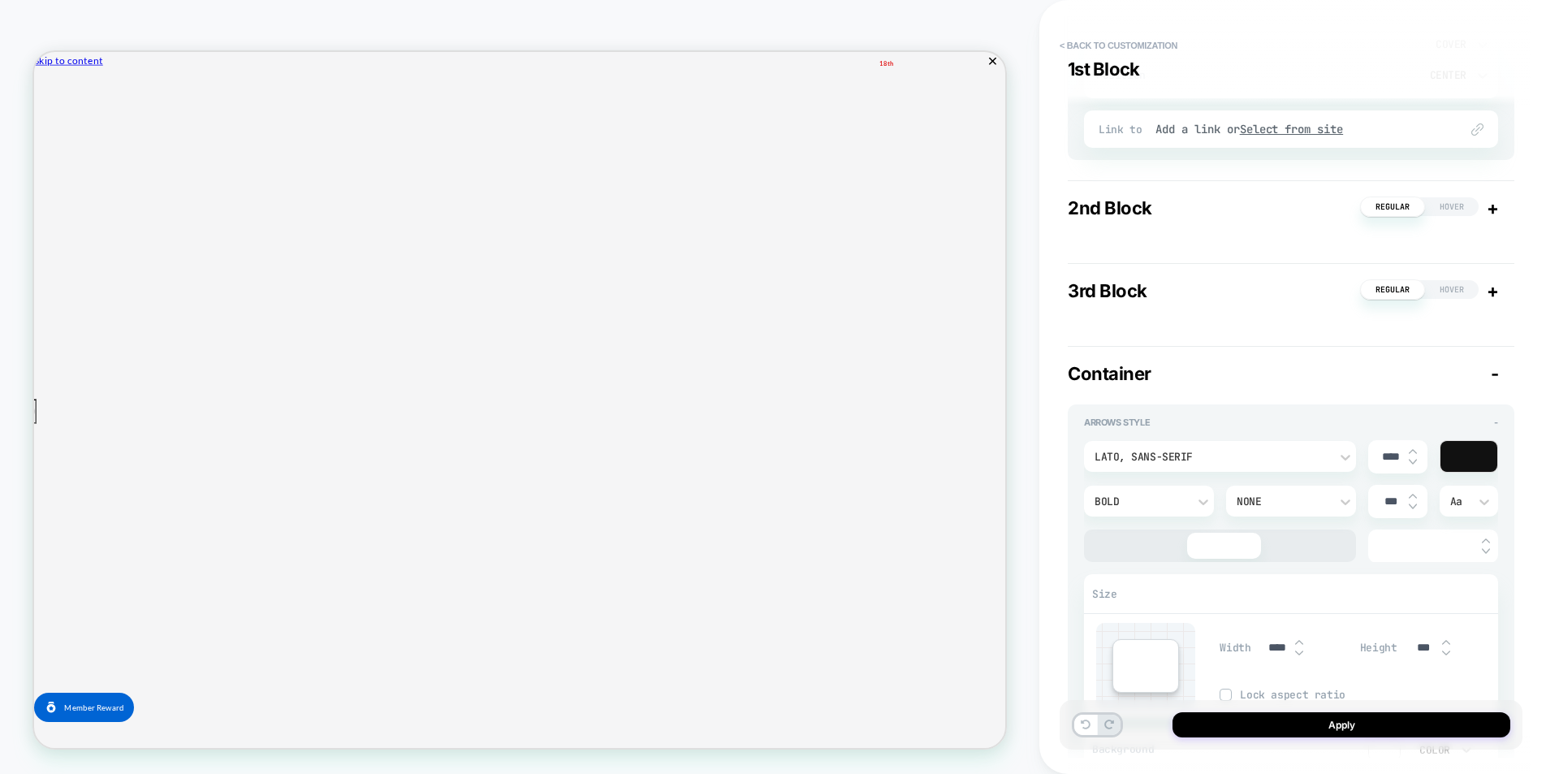
click at [1500, 373] on div "Container -" at bounding box center [1291, 373] width 447 height 21
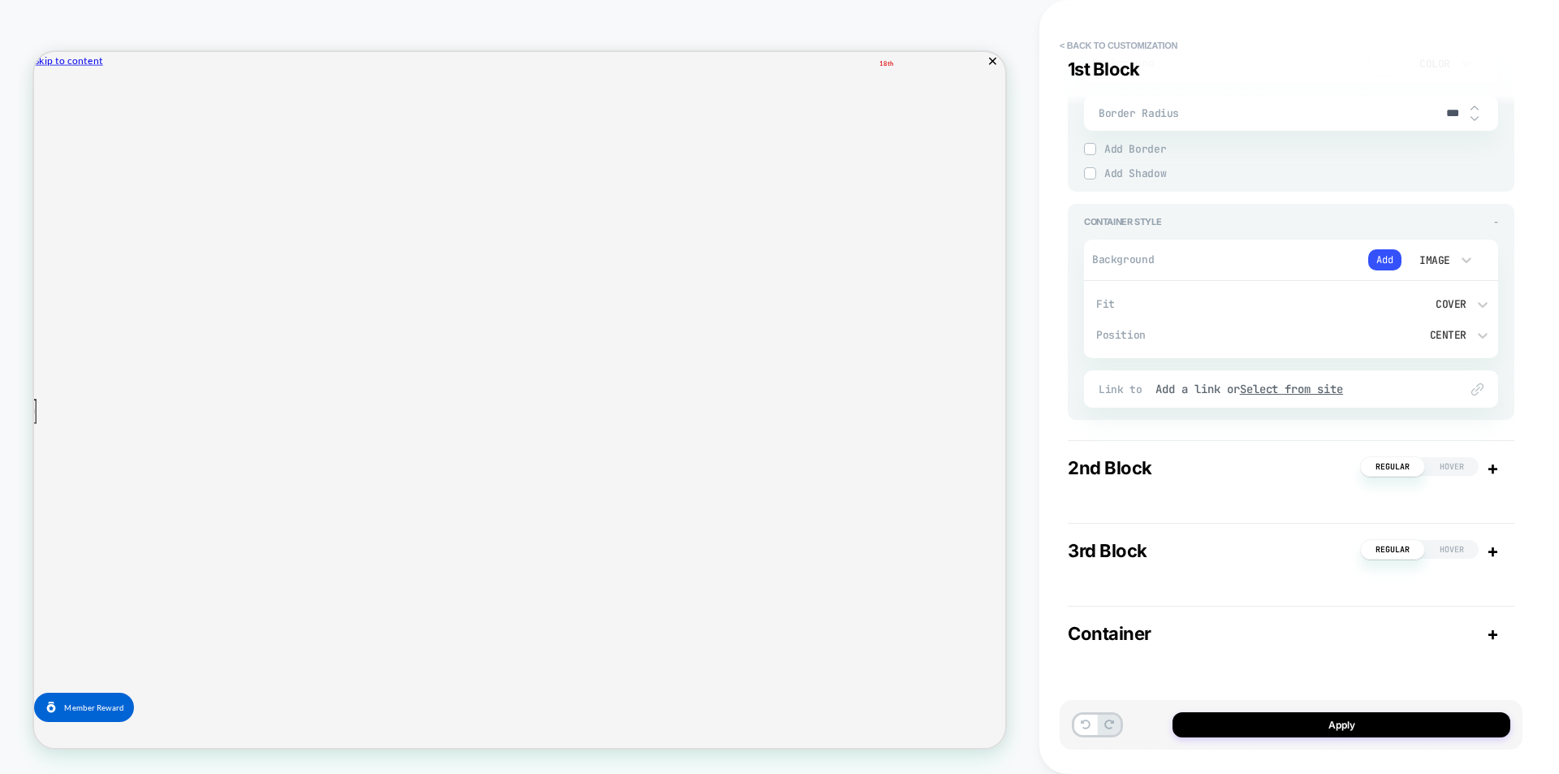
scroll to position [1234, 0]
click at [1485, 636] on div "Container +" at bounding box center [1291, 633] width 447 height 21
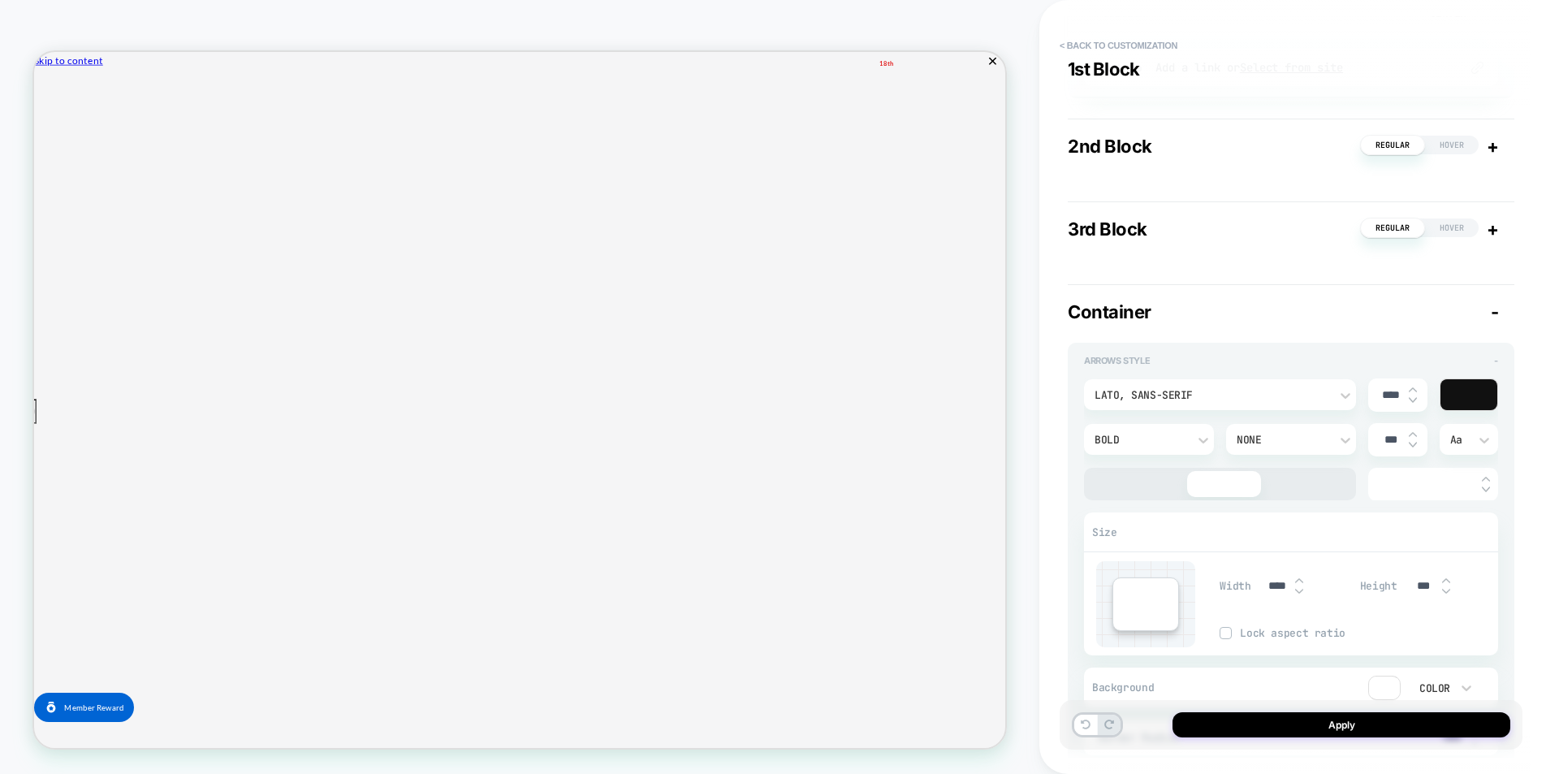
scroll to position [1527, 0]
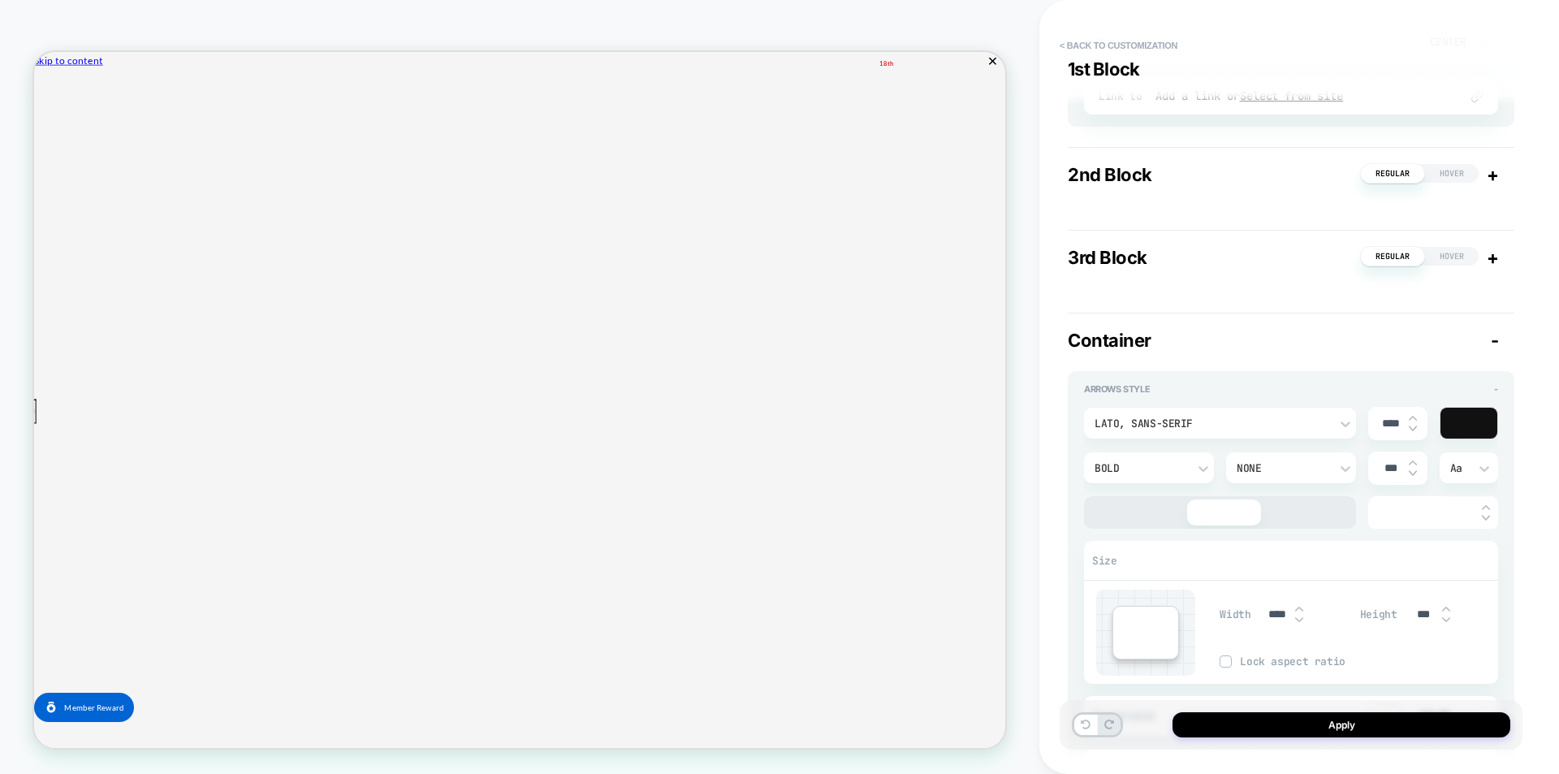
drag, startPoint x: 1193, startPoint y: 339, endPoint x: 1072, endPoint y: 337, distance: 121.0
click at [1072, 337] on div "Container -" at bounding box center [1291, 340] width 447 height 21
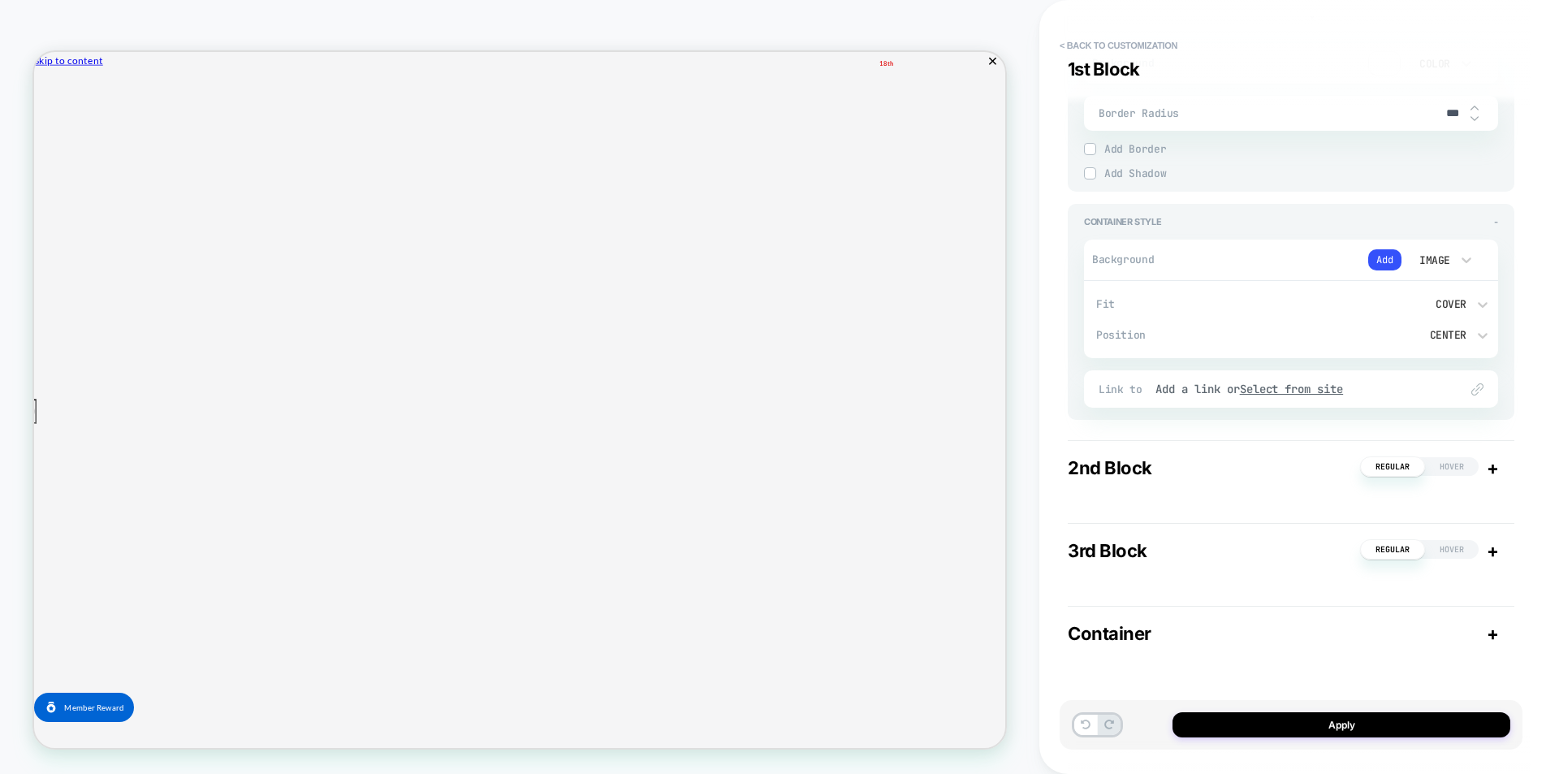
scroll to position [1234, 0]
click at [1239, 630] on div "Container +" at bounding box center [1291, 633] width 447 height 21
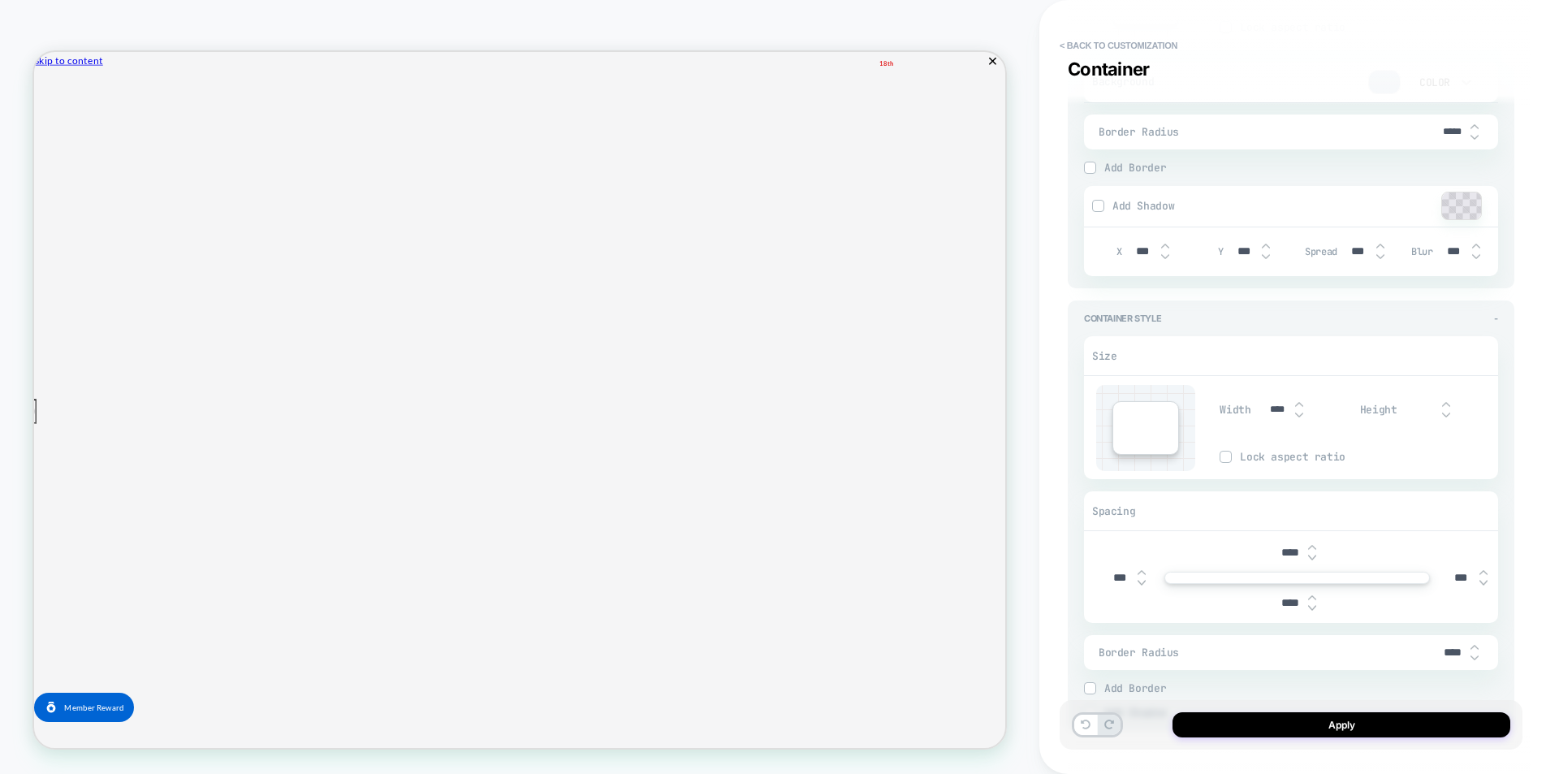
scroll to position [2745, 0]
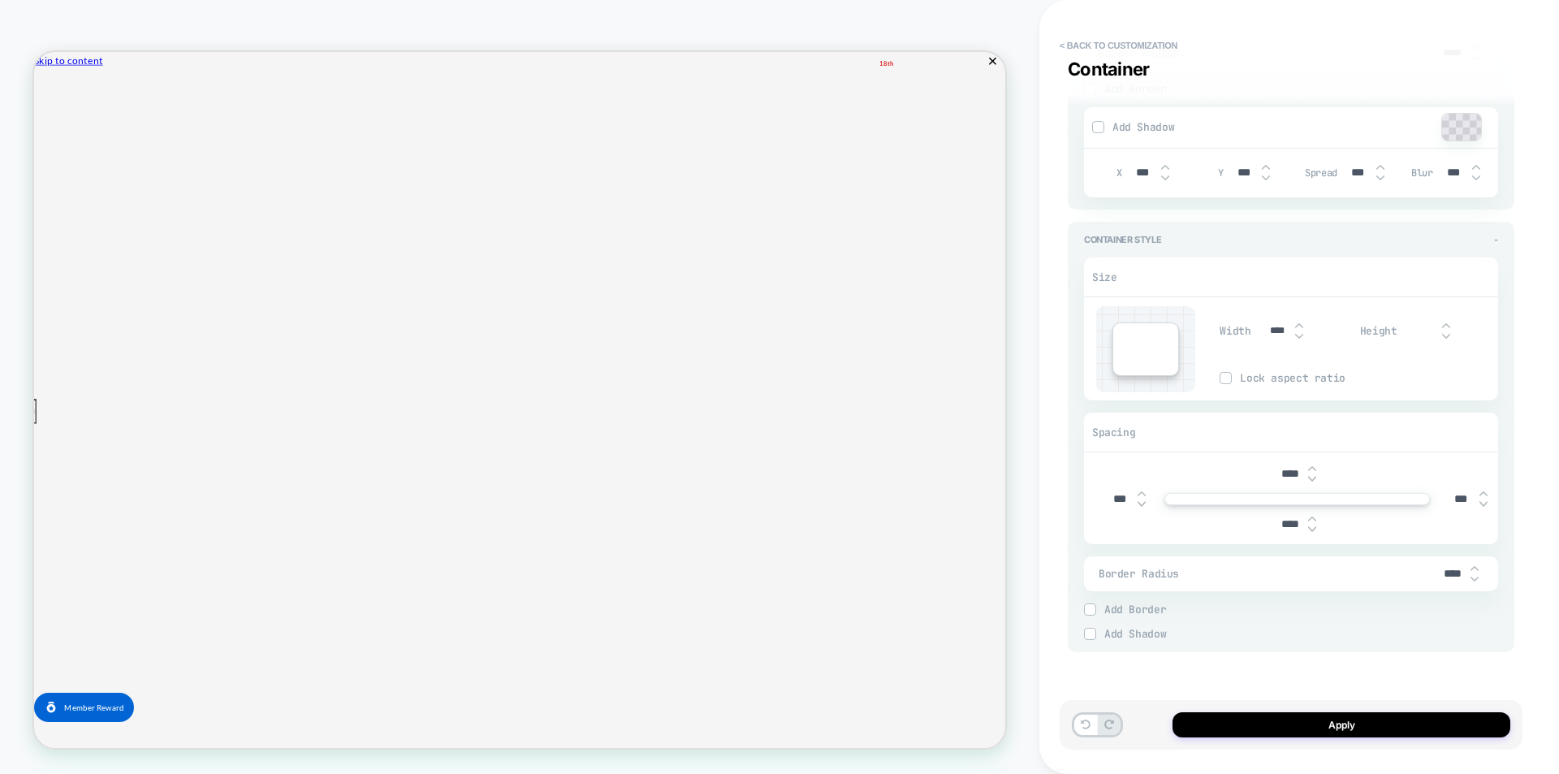
click at [1093, 608] on img at bounding box center [1089, 609] width 8 height 8
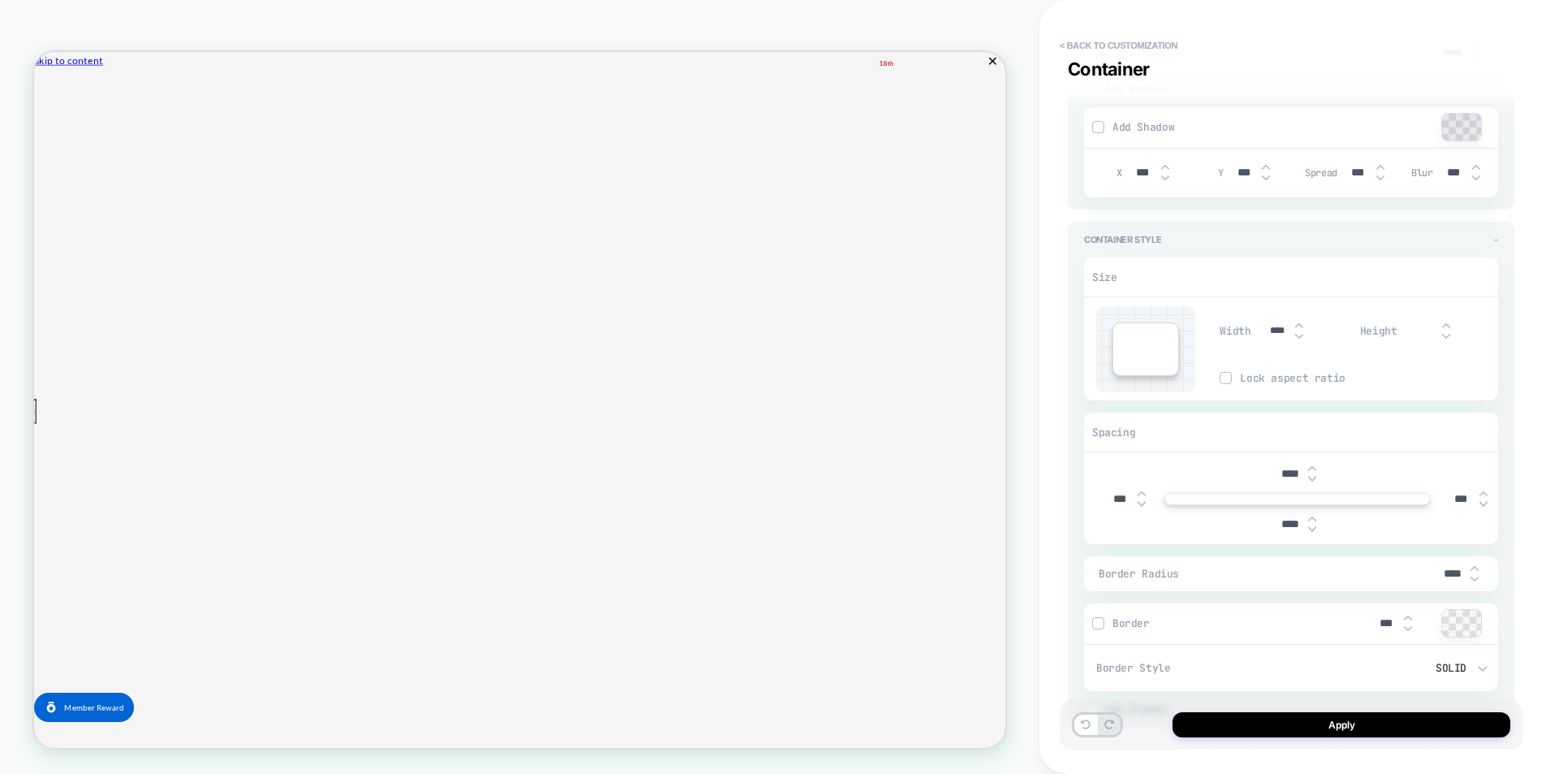
scroll to position [2820, 0]
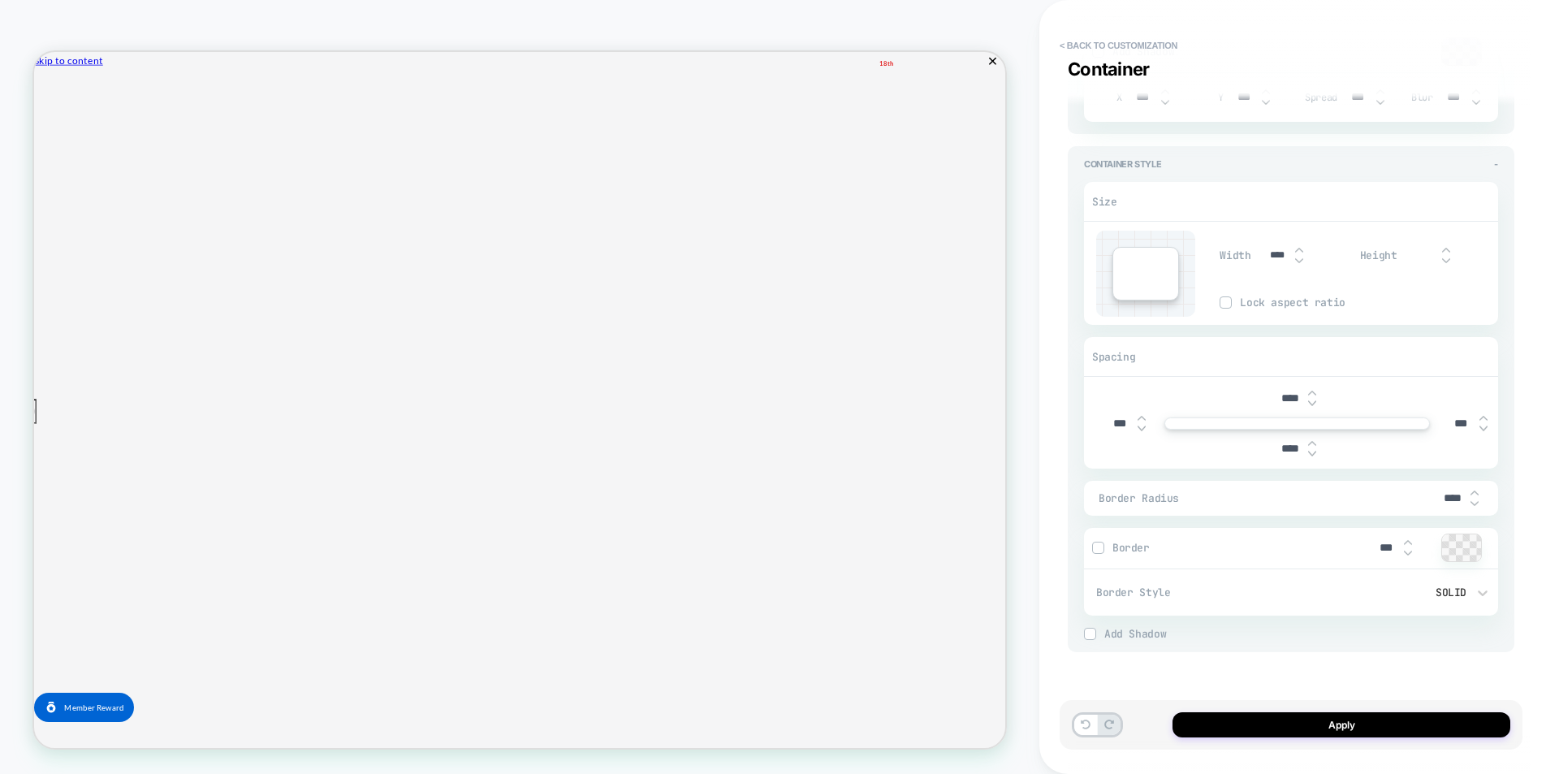
click at [1098, 550] on img at bounding box center [1098, 547] width 8 height 8
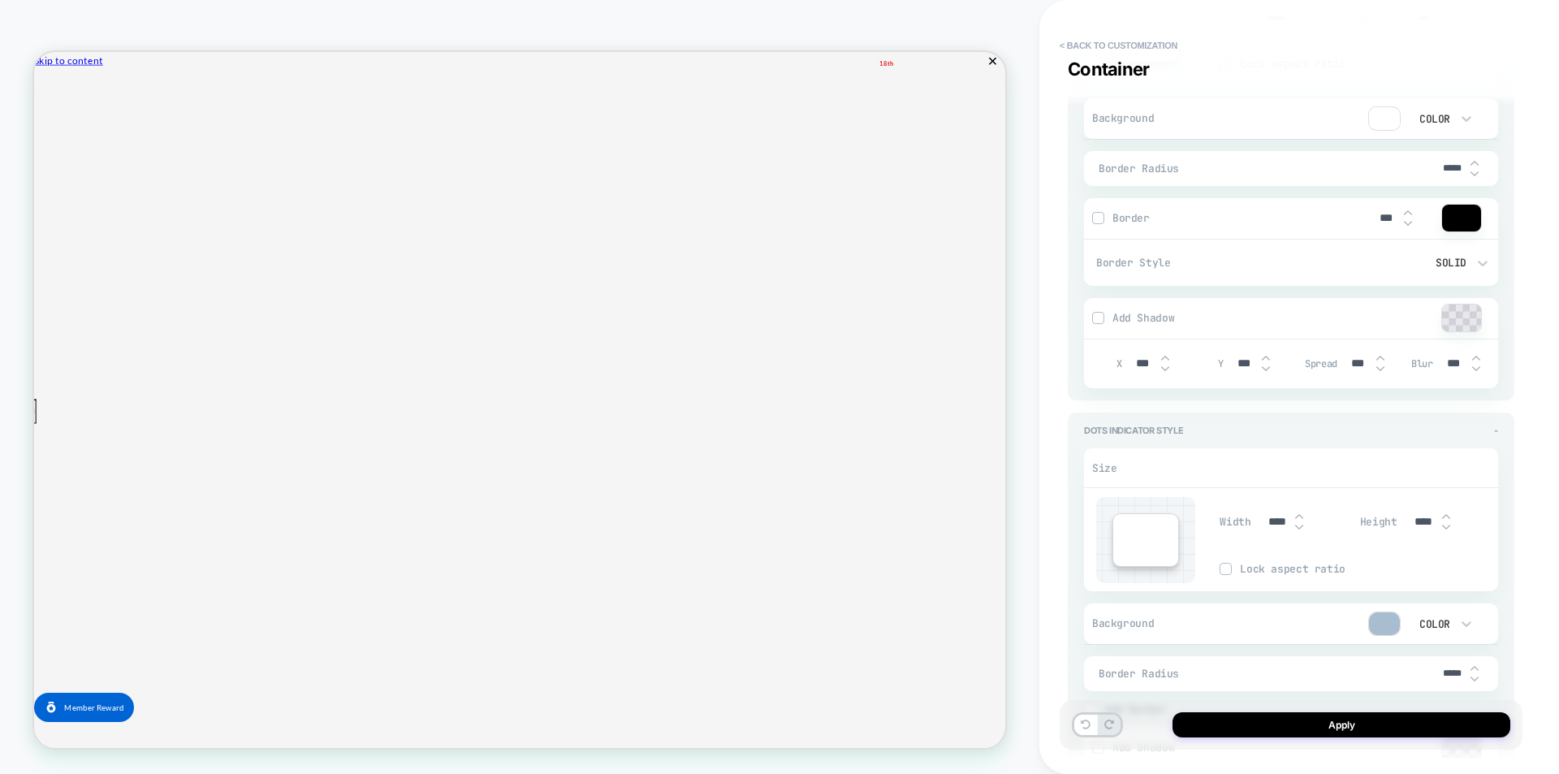
scroll to position [2014, 0]
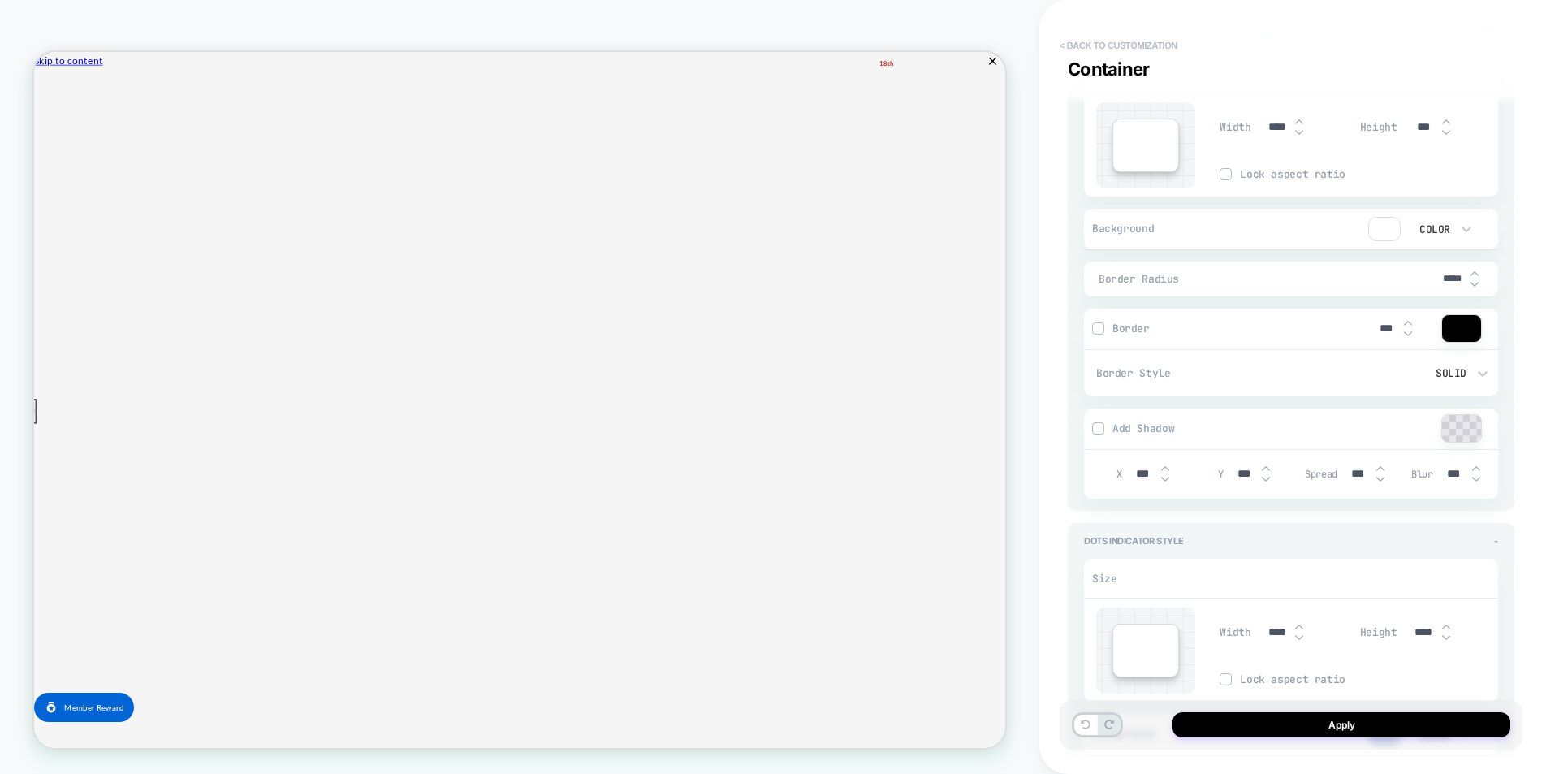
click at [1079, 35] on button "< Back to customization" at bounding box center [1118, 45] width 134 height 26
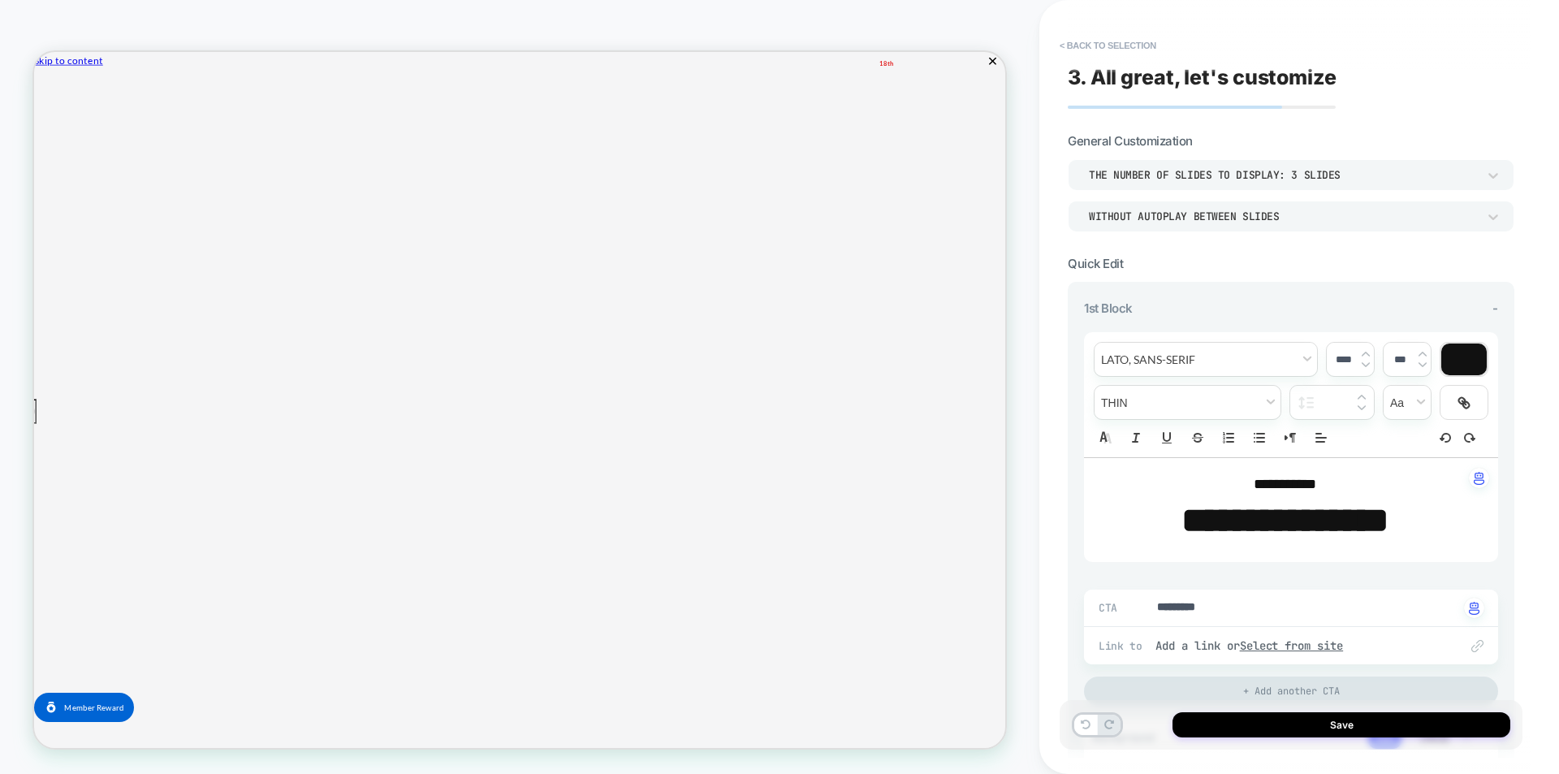
type textarea "*"
click at [1096, 48] on button "< Back to selection" at bounding box center [1107, 45] width 113 height 26
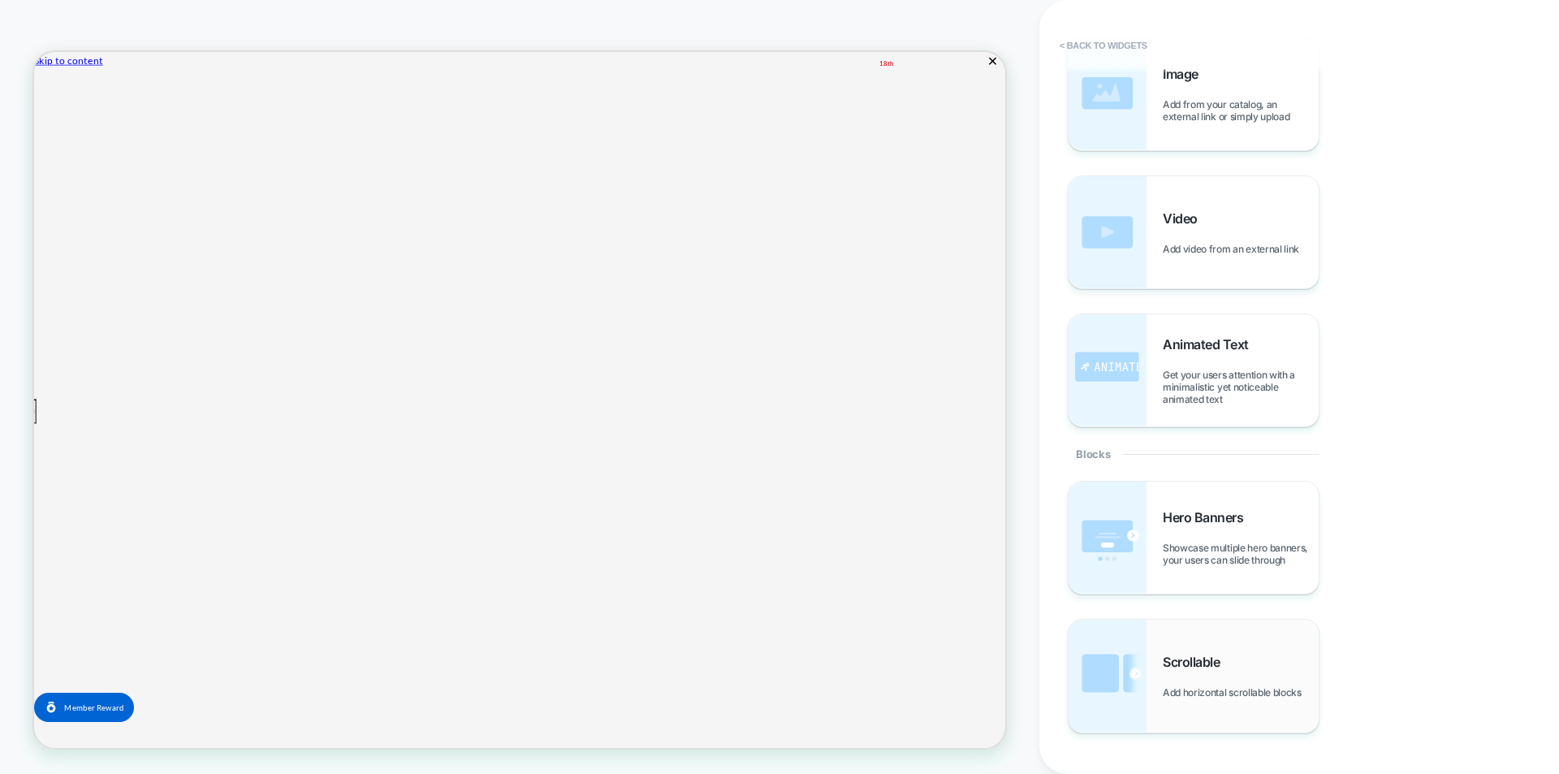
scroll to position [0, 0]
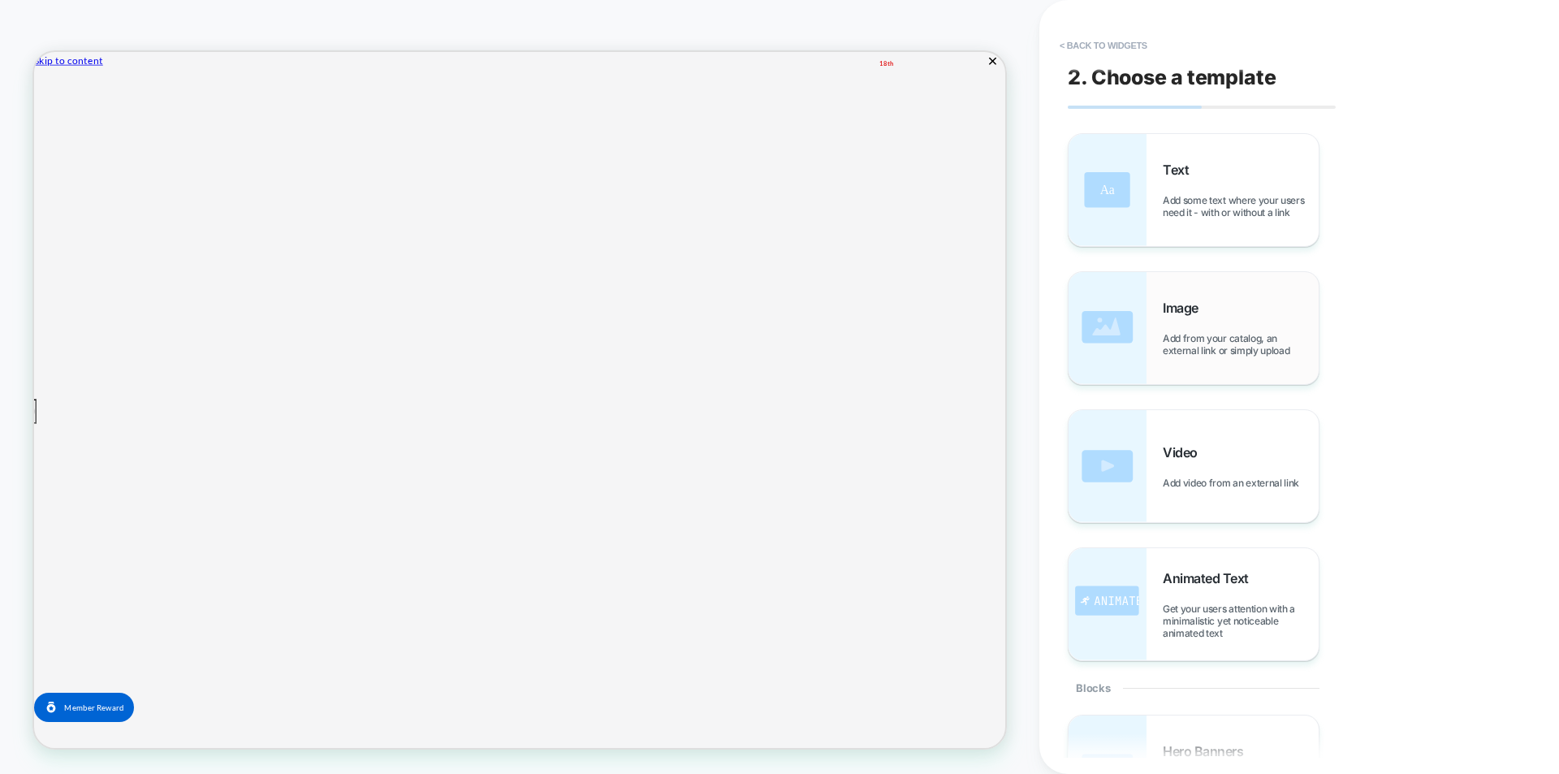
click at [1158, 347] on div "Image Add from your catalog, an external link or simply upload" at bounding box center [1193, 328] width 250 height 112
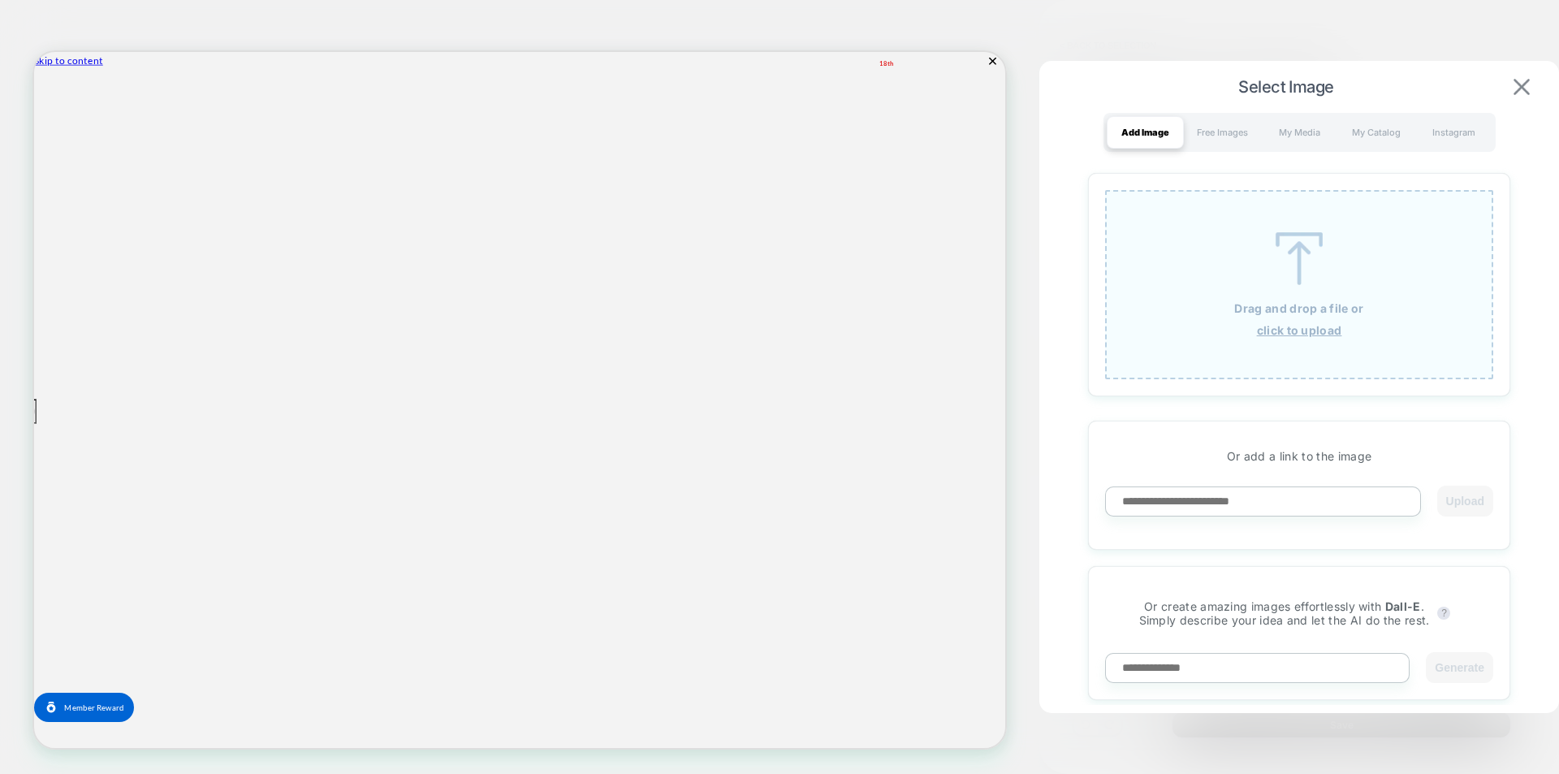
click at [1524, 78] on button at bounding box center [1521, 87] width 26 height 18
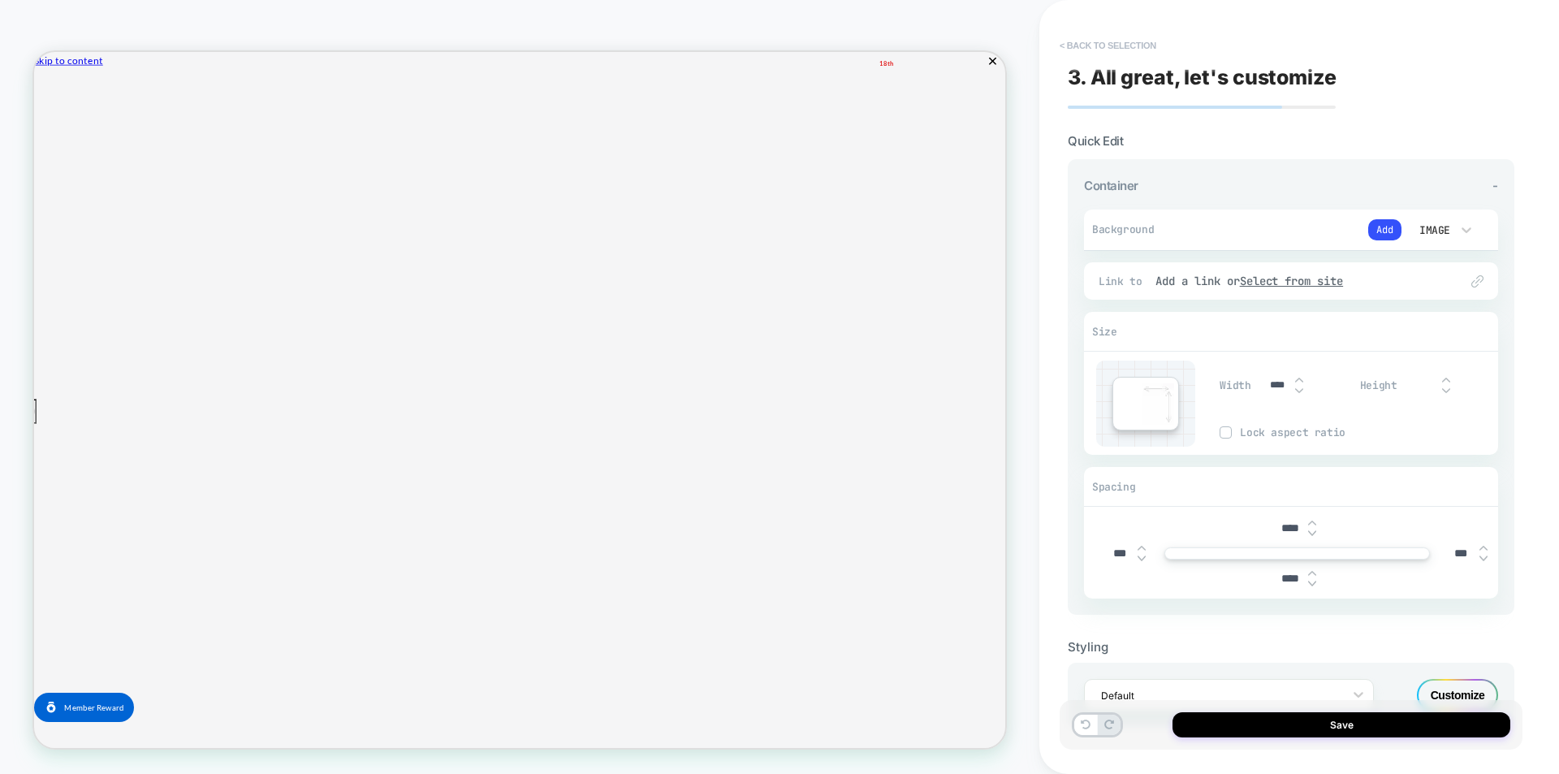
click at [1081, 43] on button "< Back to selection" at bounding box center [1107, 45] width 113 height 26
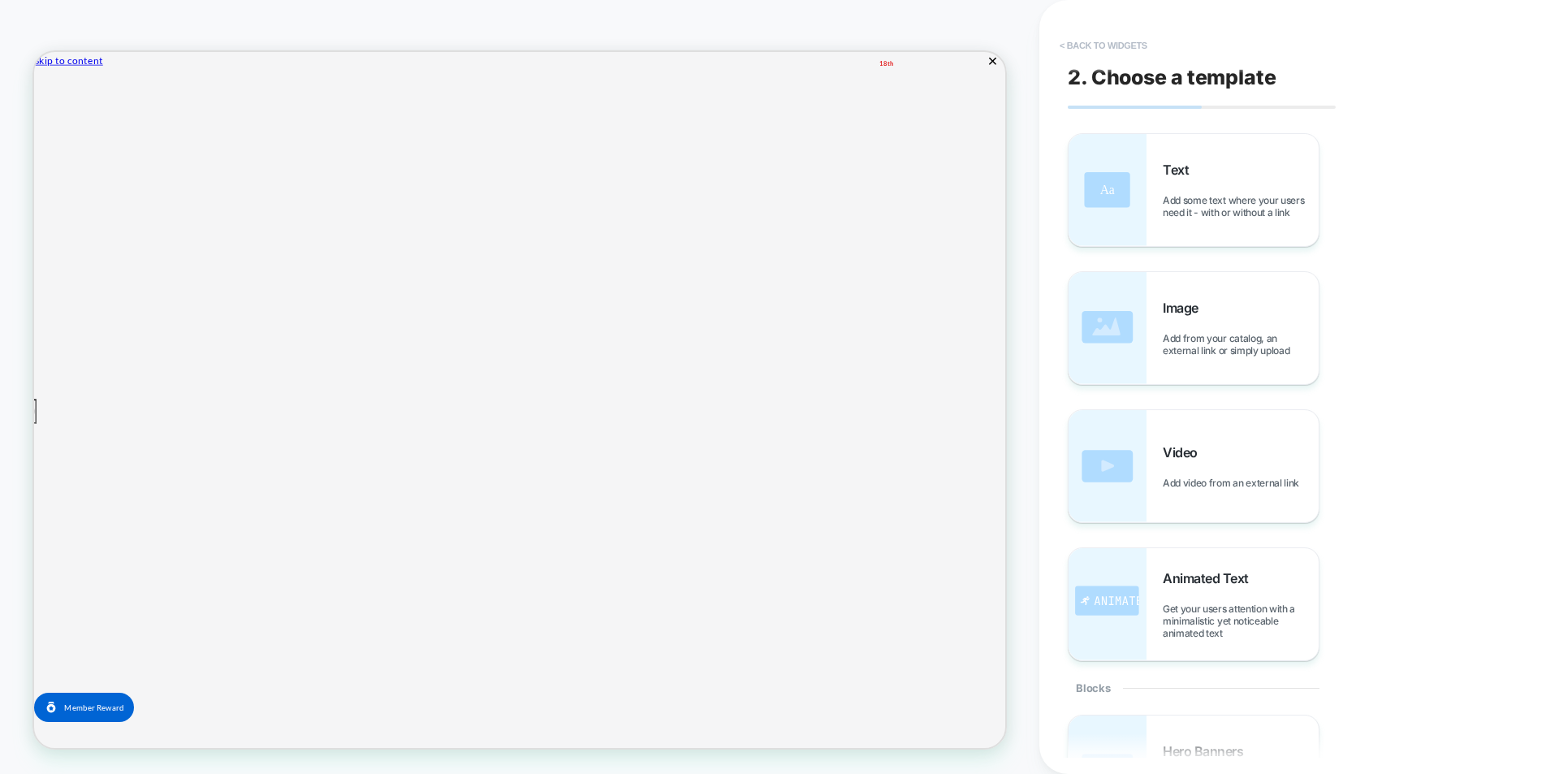
click at [1089, 38] on button "< Back to widgets" at bounding box center [1103, 45] width 104 height 26
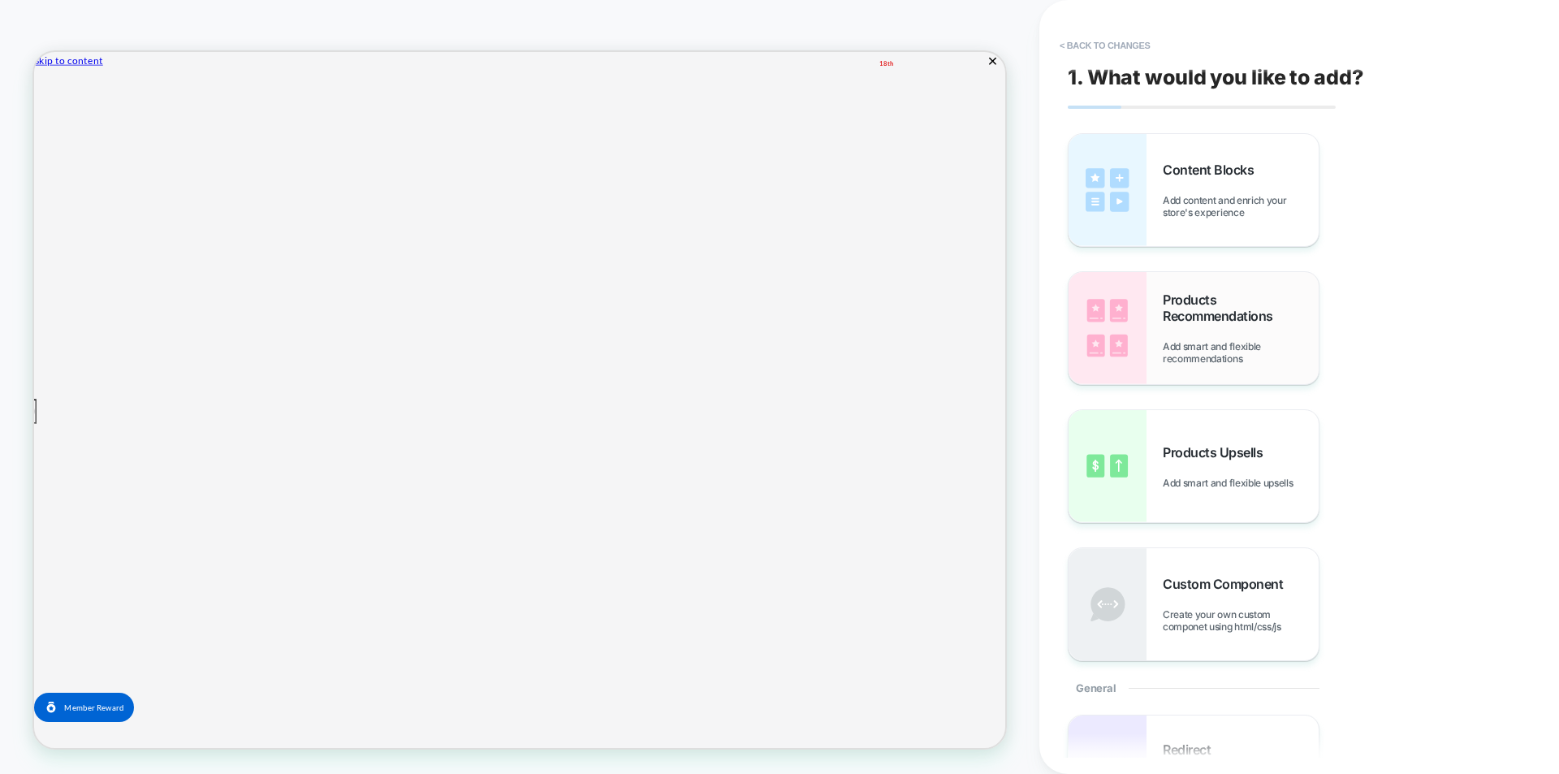
scroll to position [244, 0]
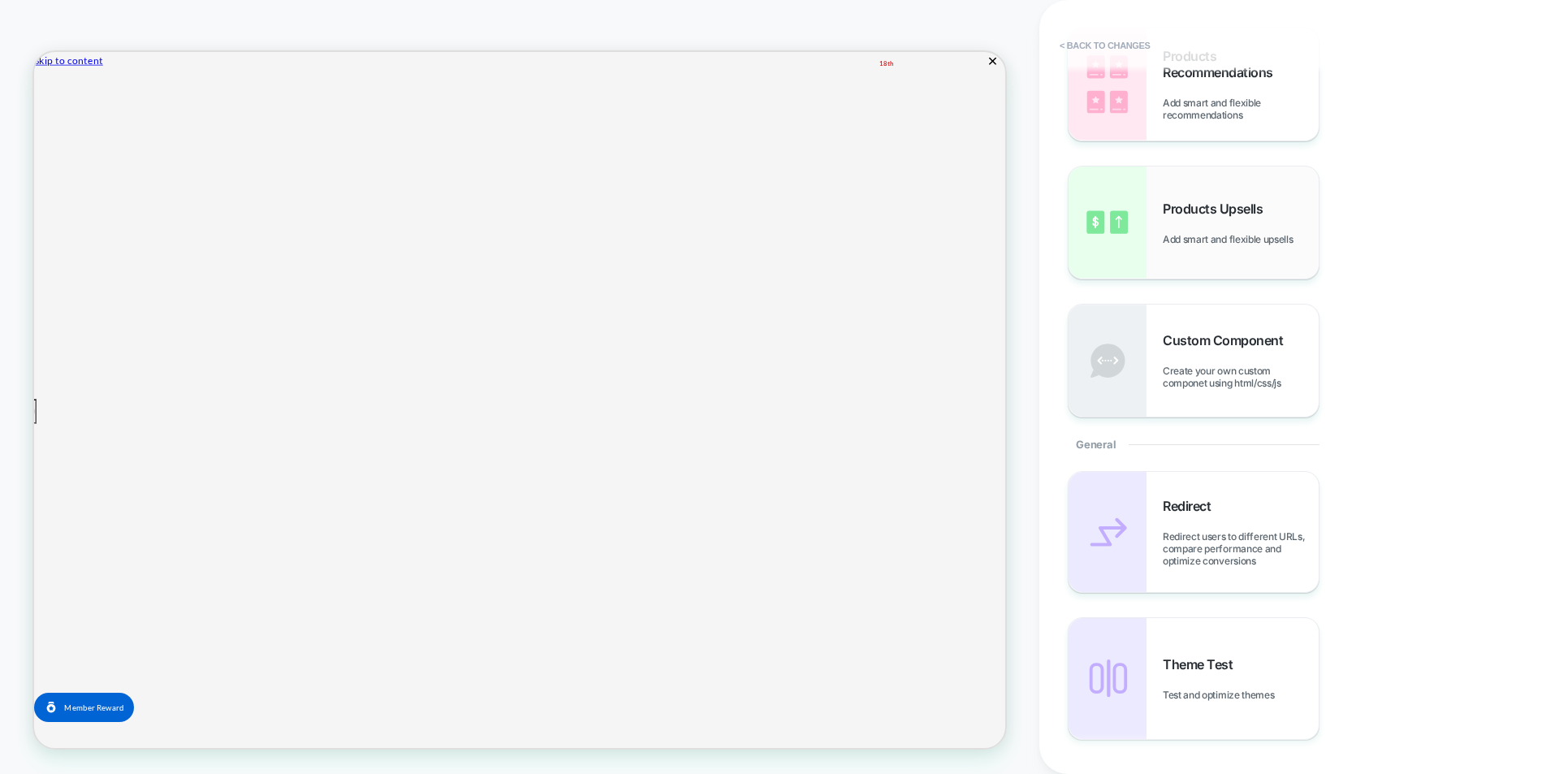
click at [1210, 204] on span "Products Upsells" at bounding box center [1217, 209] width 108 height 16
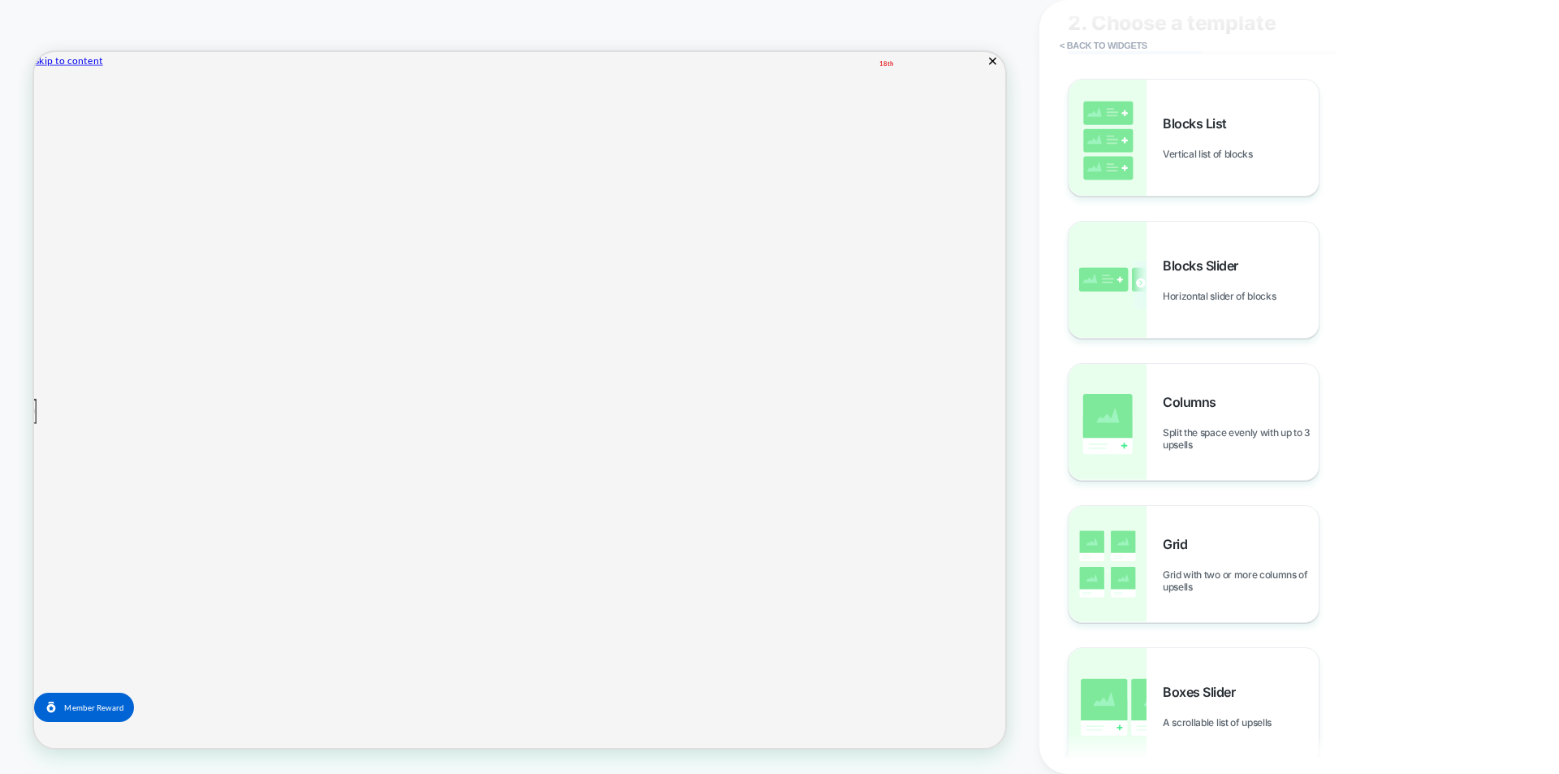
scroll to position [0, 0]
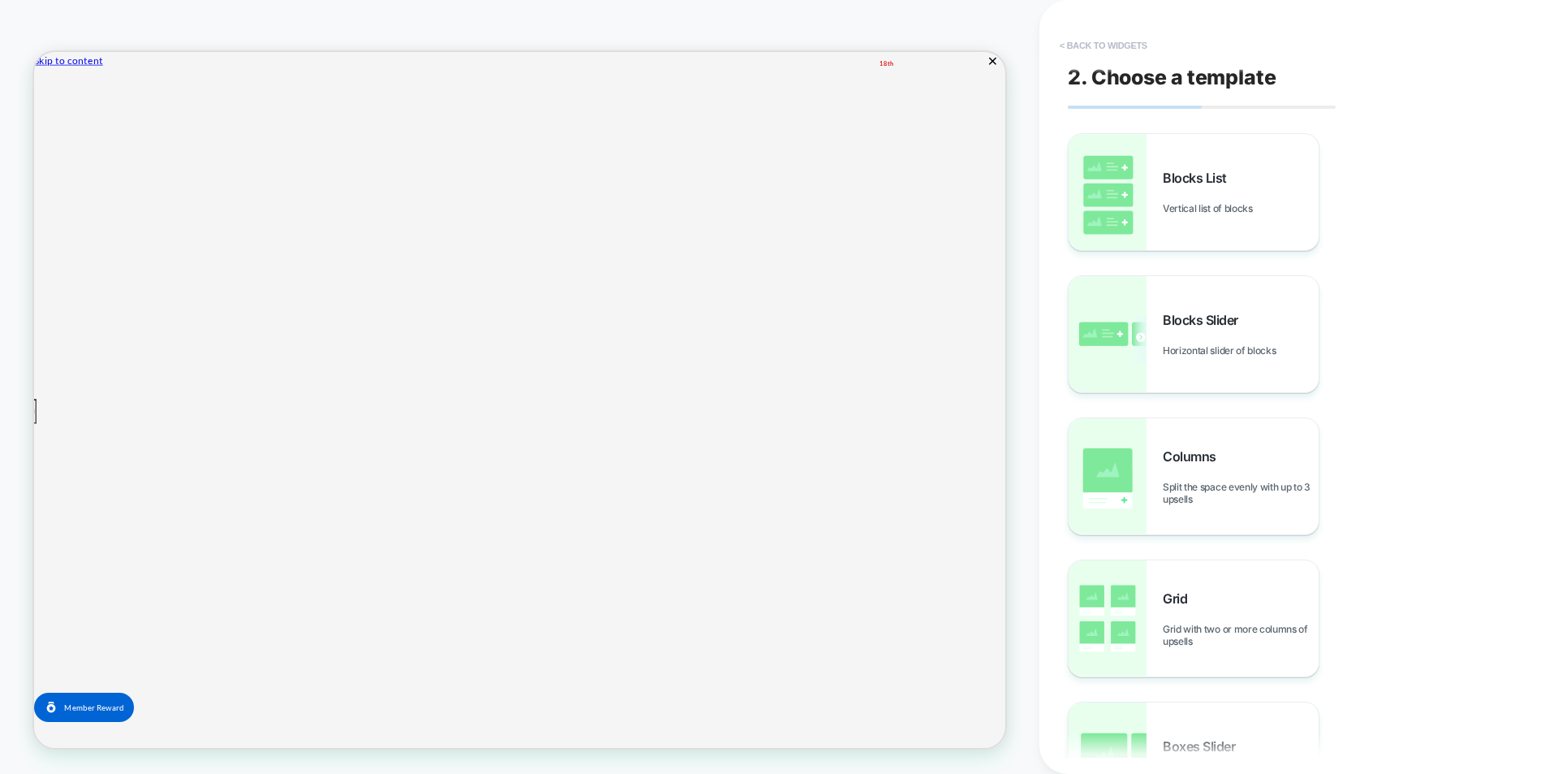
click at [1107, 44] on button "< Back to widgets" at bounding box center [1103, 45] width 104 height 26
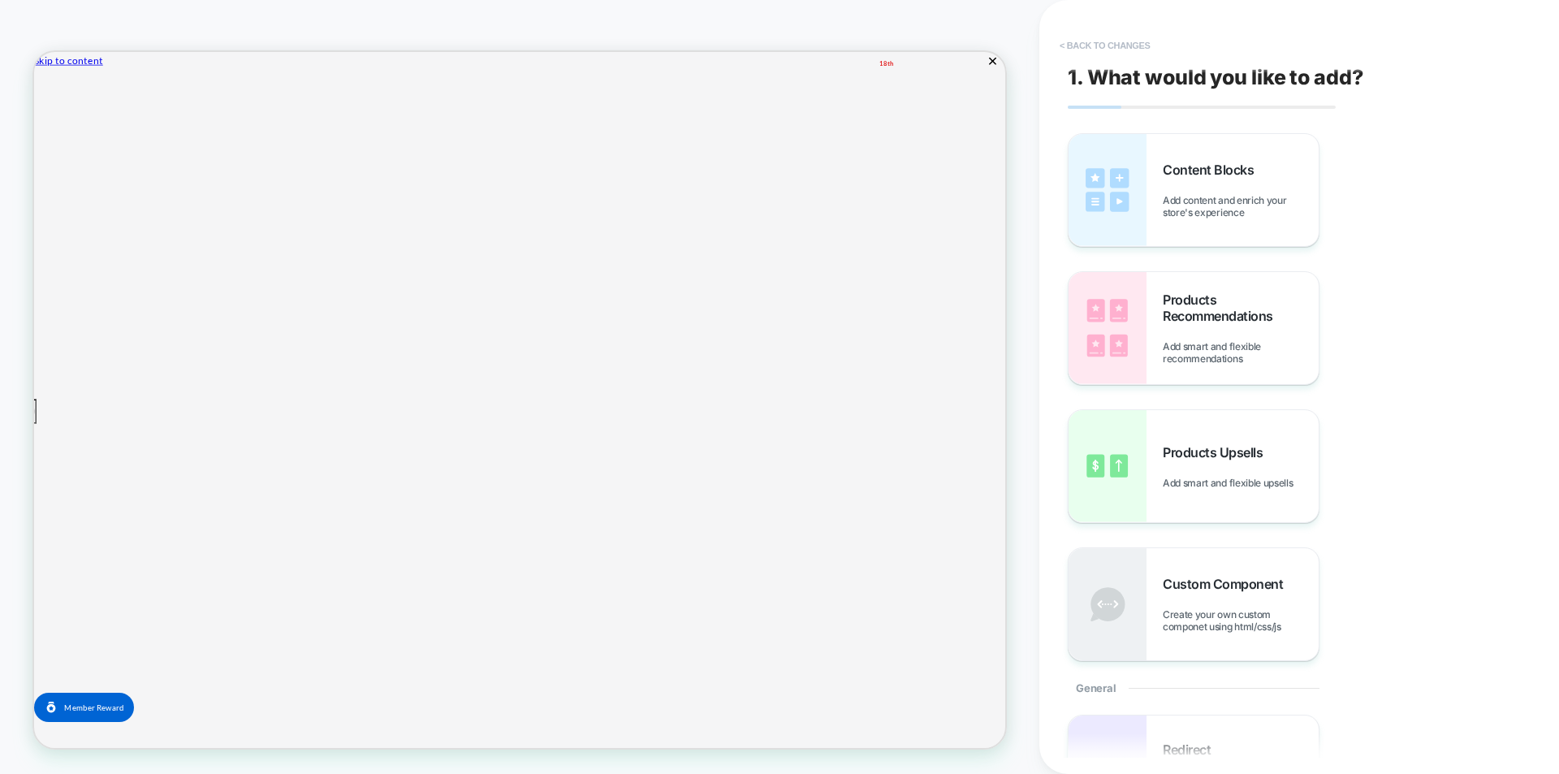
click at [1070, 45] on button "< Back to changes" at bounding box center [1104, 45] width 107 height 26
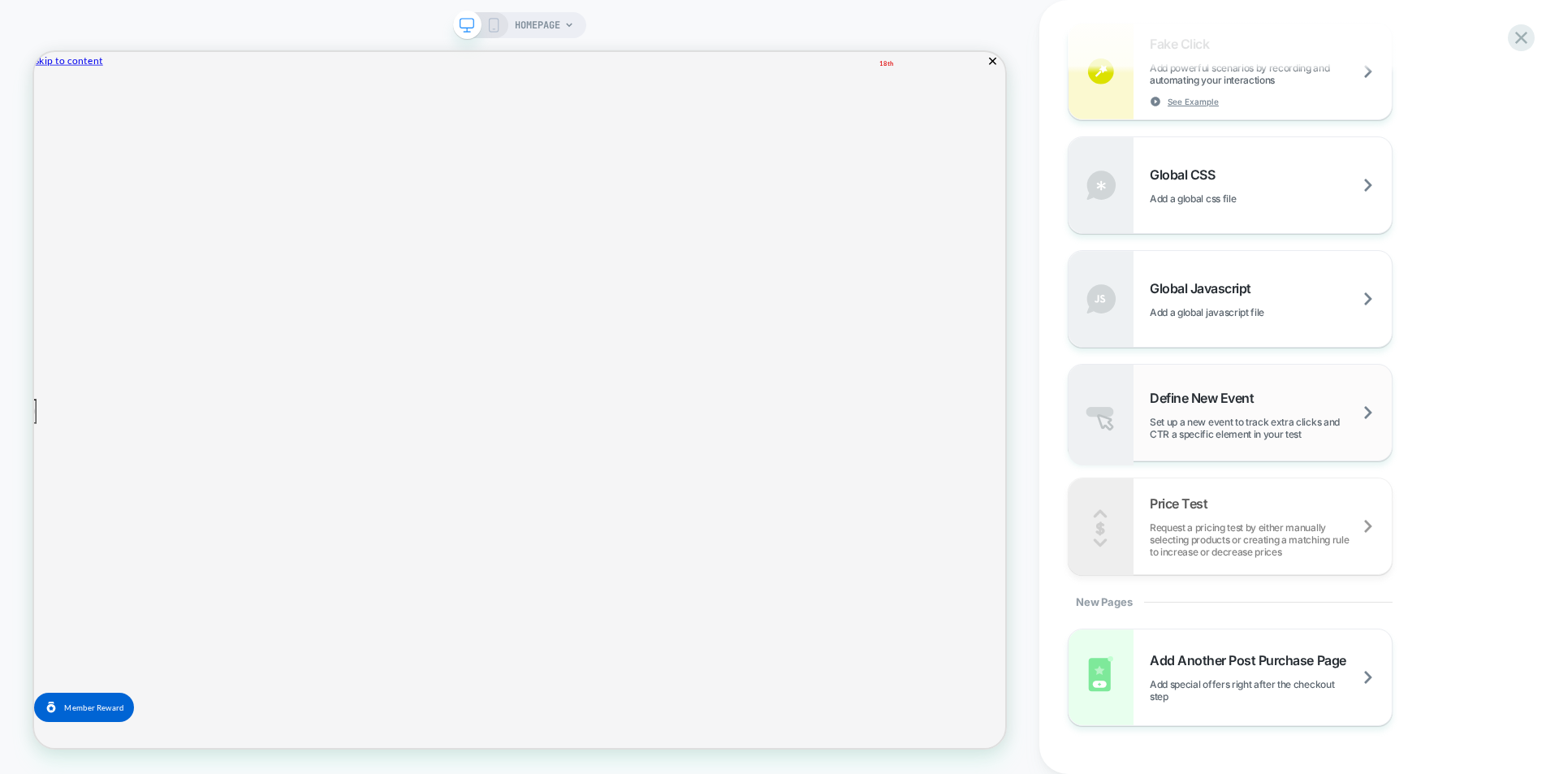
scroll to position [1037, 0]
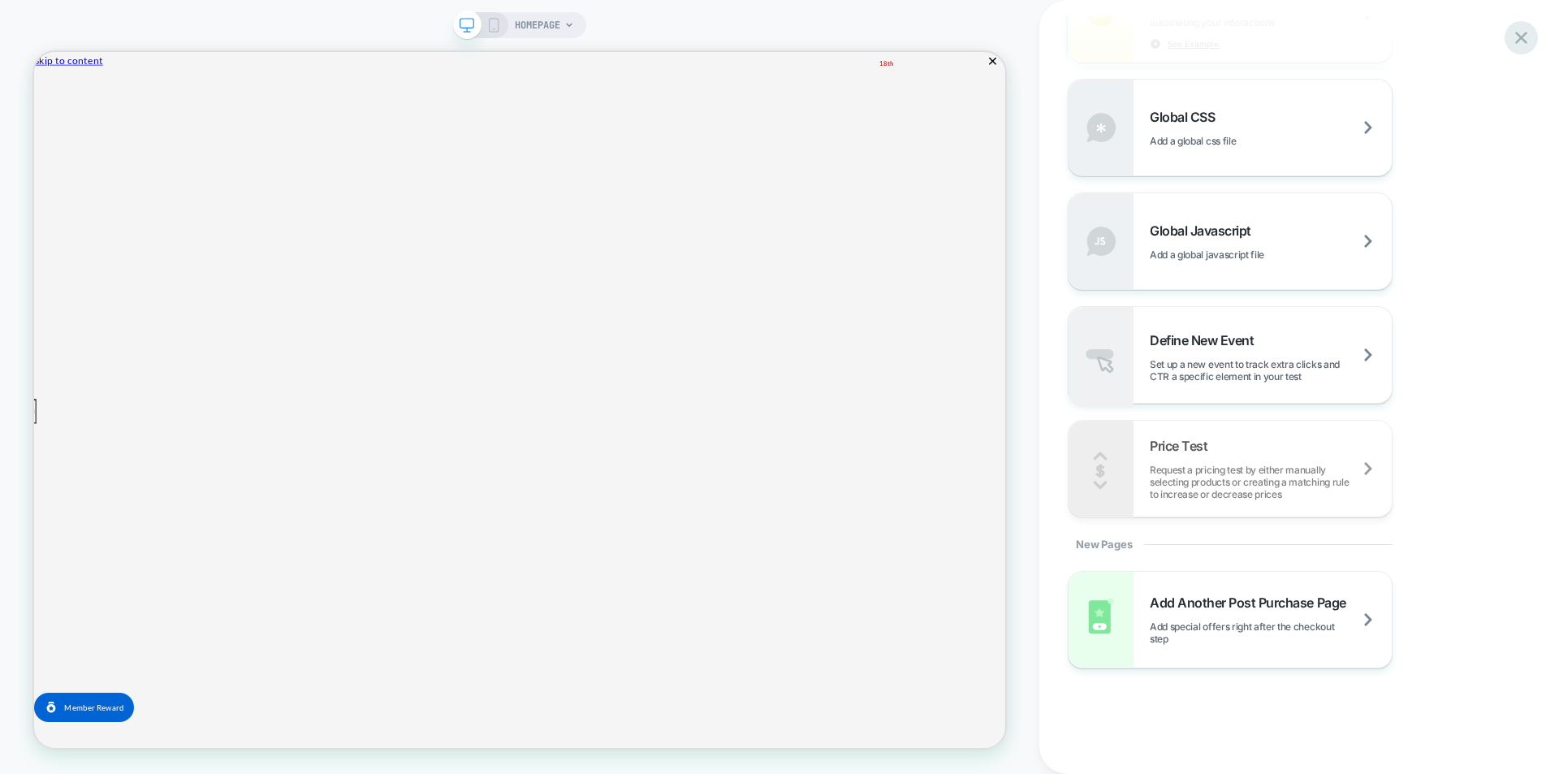
click at [1517, 37] on icon at bounding box center [1521, 38] width 22 height 22
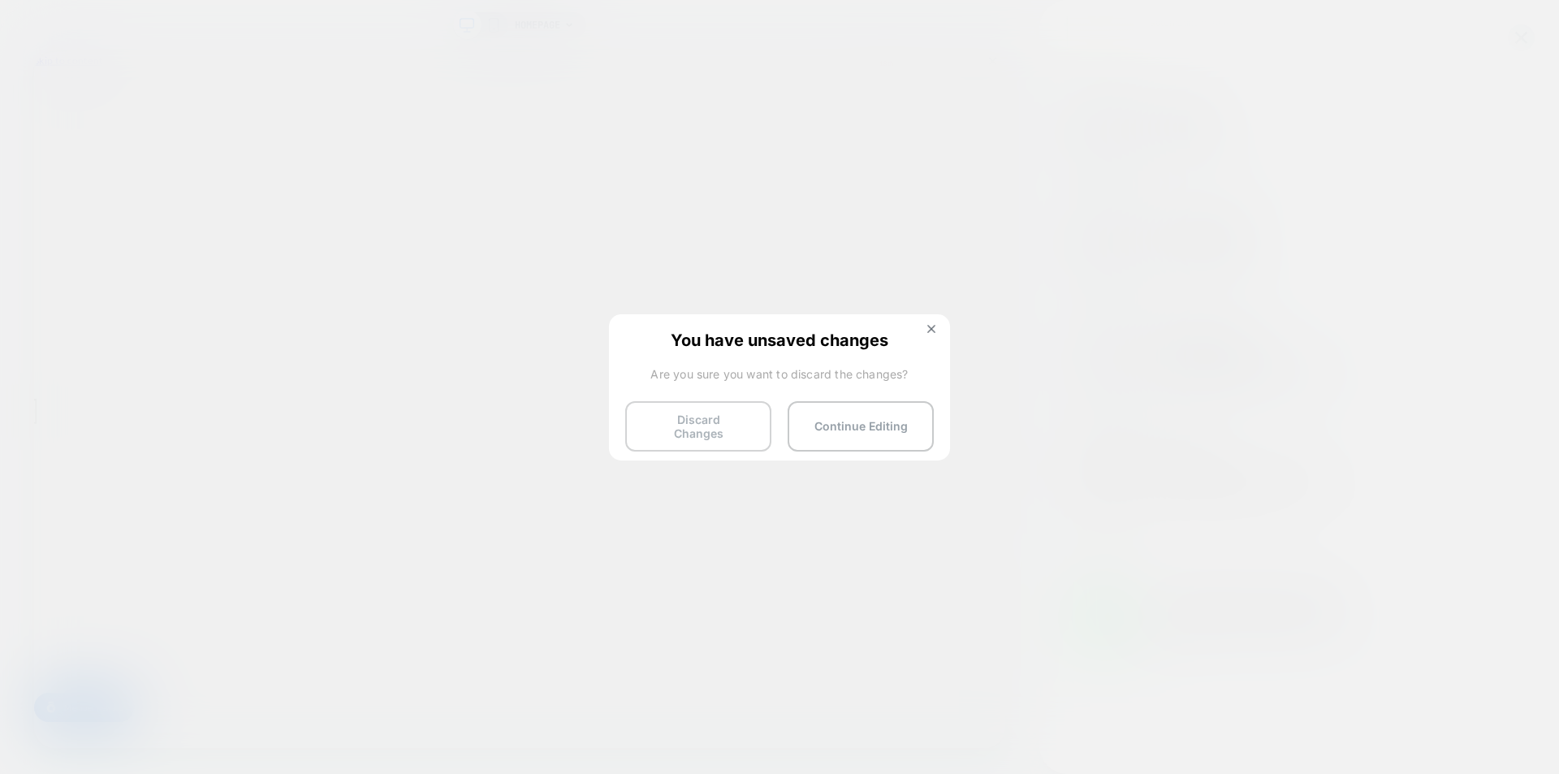
click at [740, 425] on button "Discard Changes" at bounding box center [698, 426] width 146 height 50
click at [686, 430] on button "Discard Changes" at bounding box center [698, 426] width 146 height 50
